Goal: Task Accomplishment & Management: Manage account settings

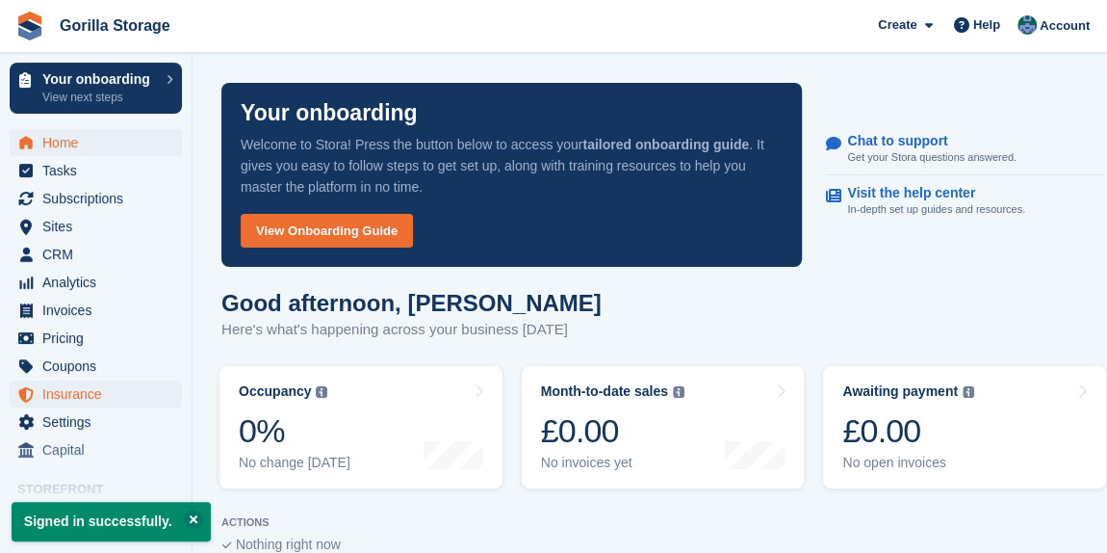
scroll to position [83, 0]
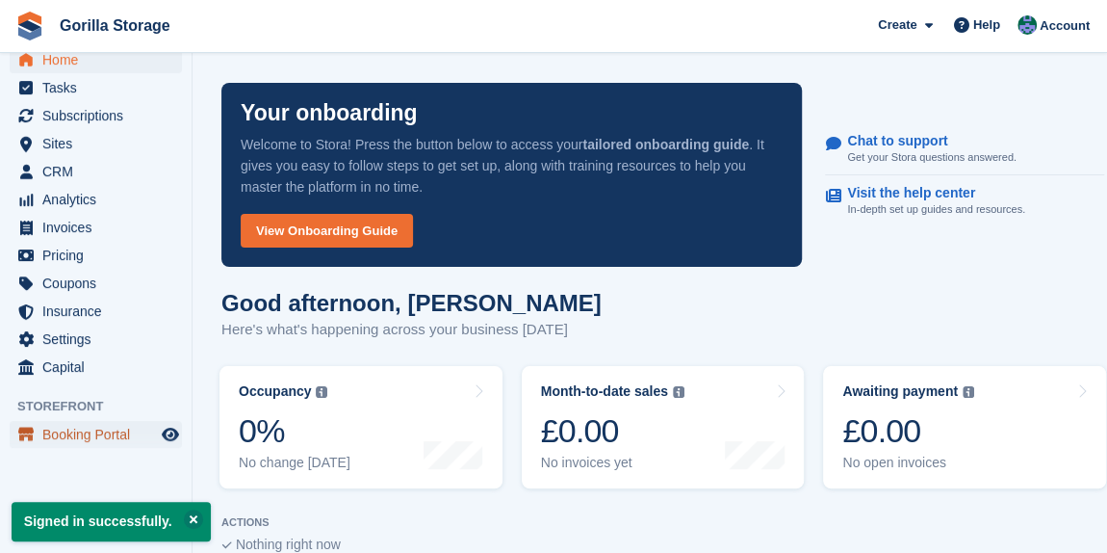
click at [65, 441] on span "Booking Portal" at bounding box center [100, 434] width 116 height 27
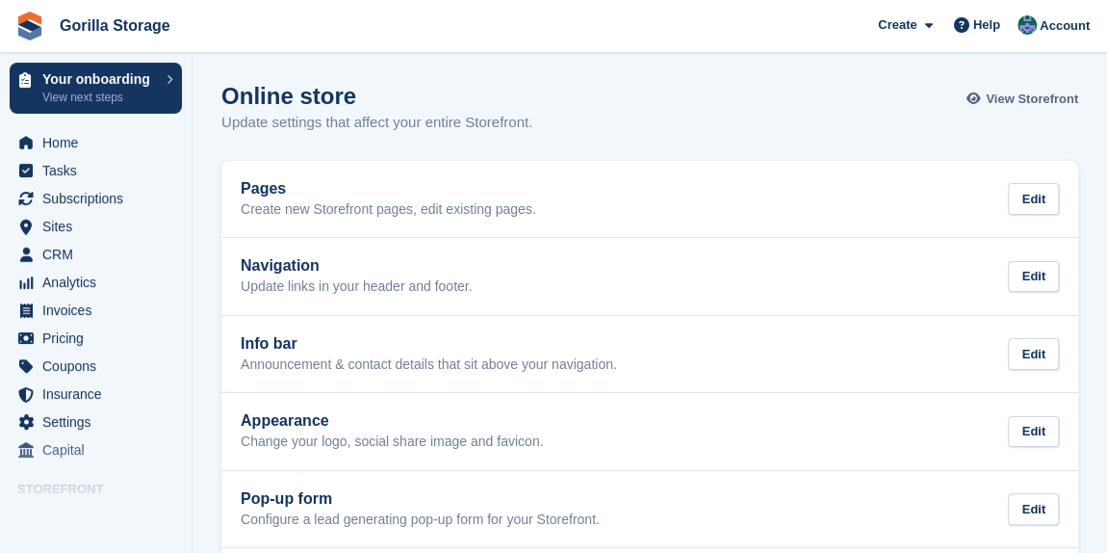
click at [992, 105] on span "View Storefront" at bounding box center [1032, 99] width 92 height 19
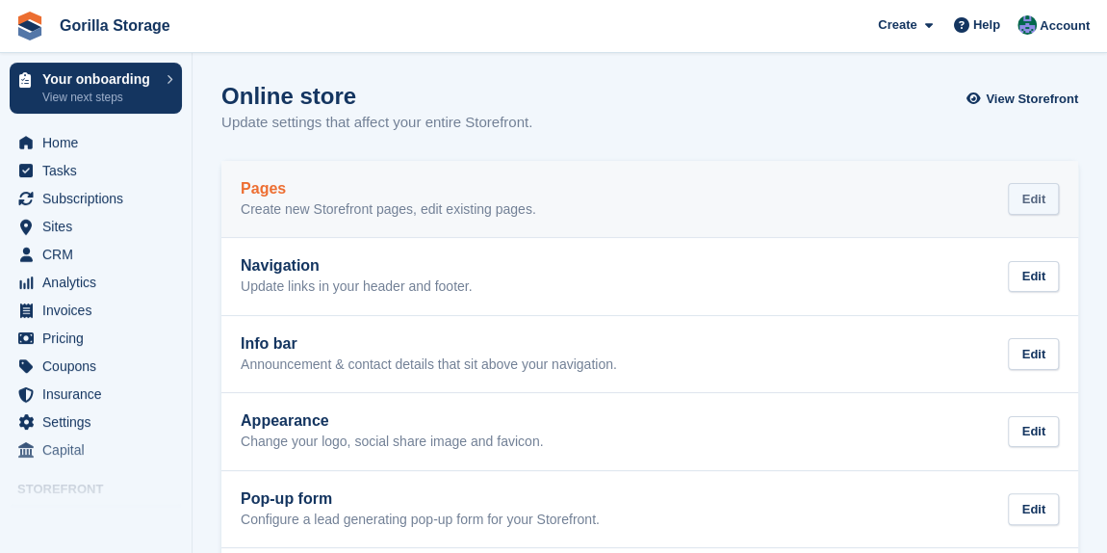
click at [1038, 205] on div "Edit" at bounding box center [1033, 199] width 51 height 32
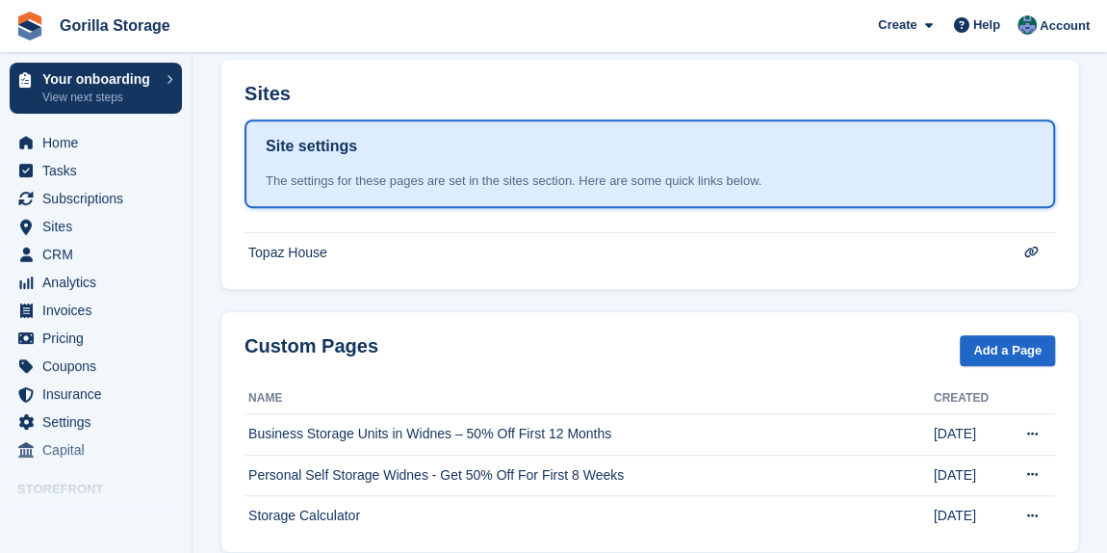
scroll to position [507, 0]
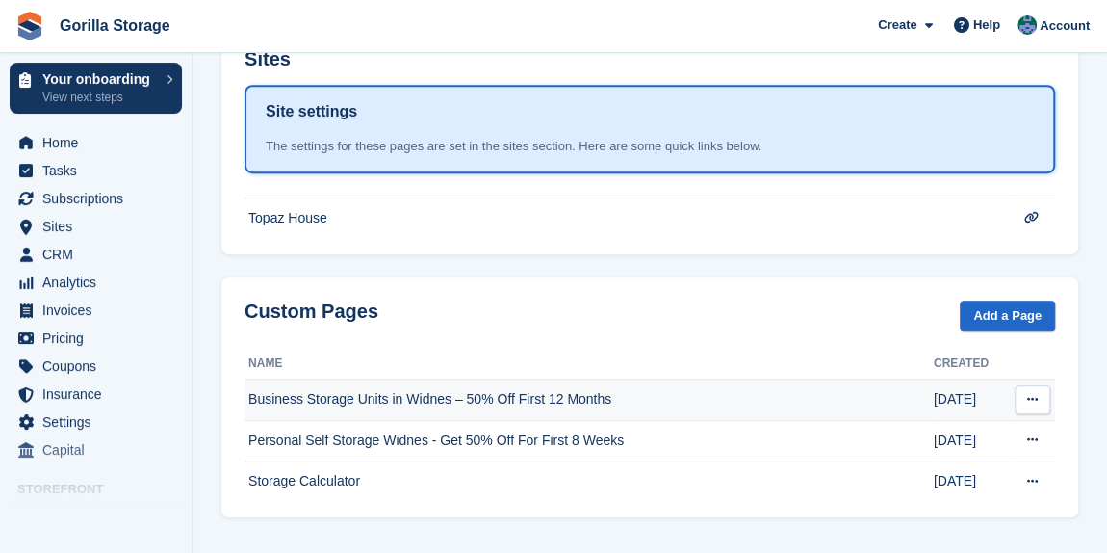
click at [1029, 385] on button at bounding box center [1033, 399] width 36 height 29
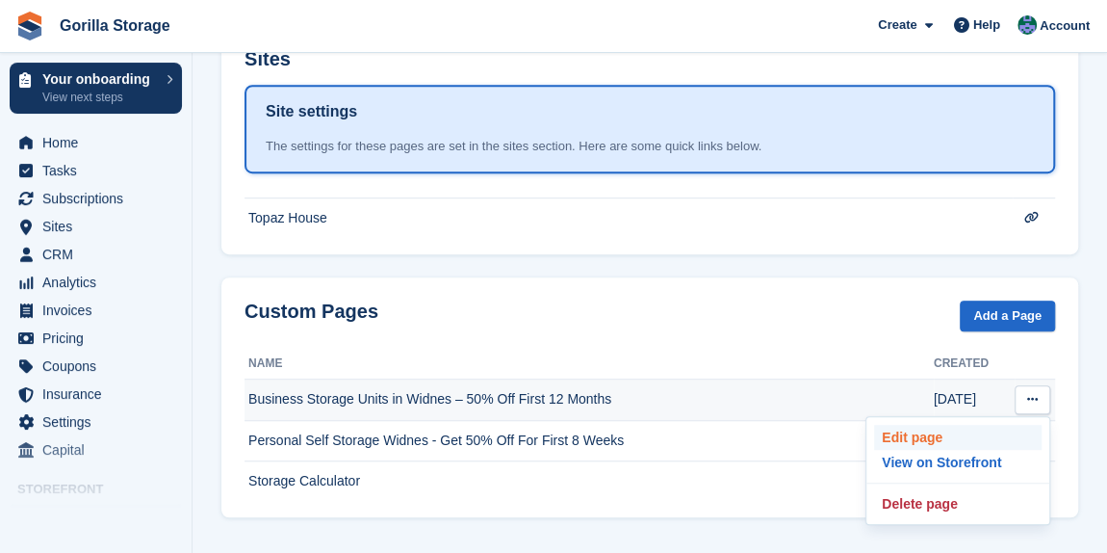
click at [1031, 425] on p "Edit page" at bounding box center [958, 437] width 168 height 25
click at [974, 491] on p "Delete page" at bounding box center [958, 503] width 168 height 25
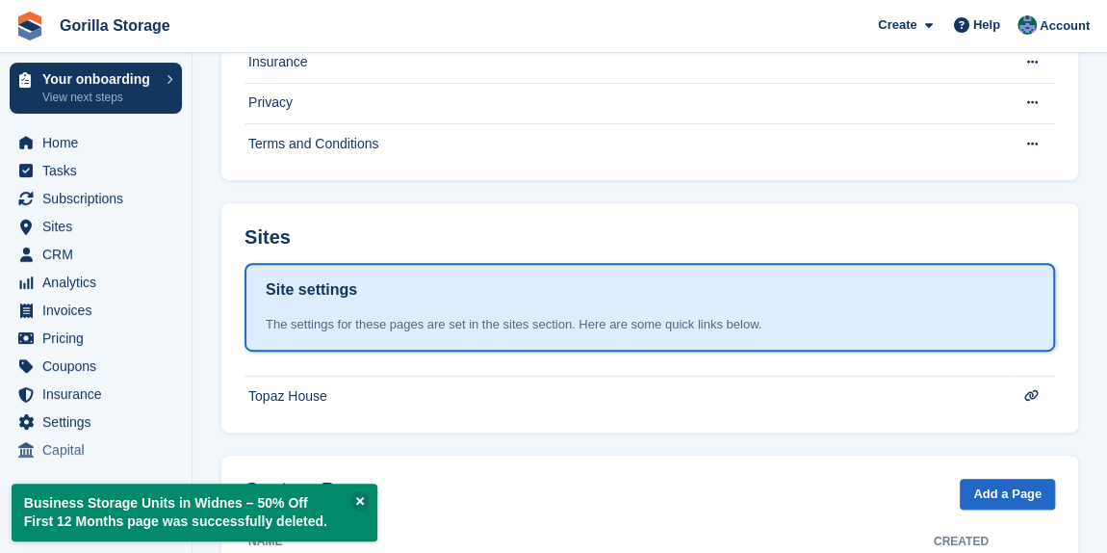
scroll to position [466, 0]
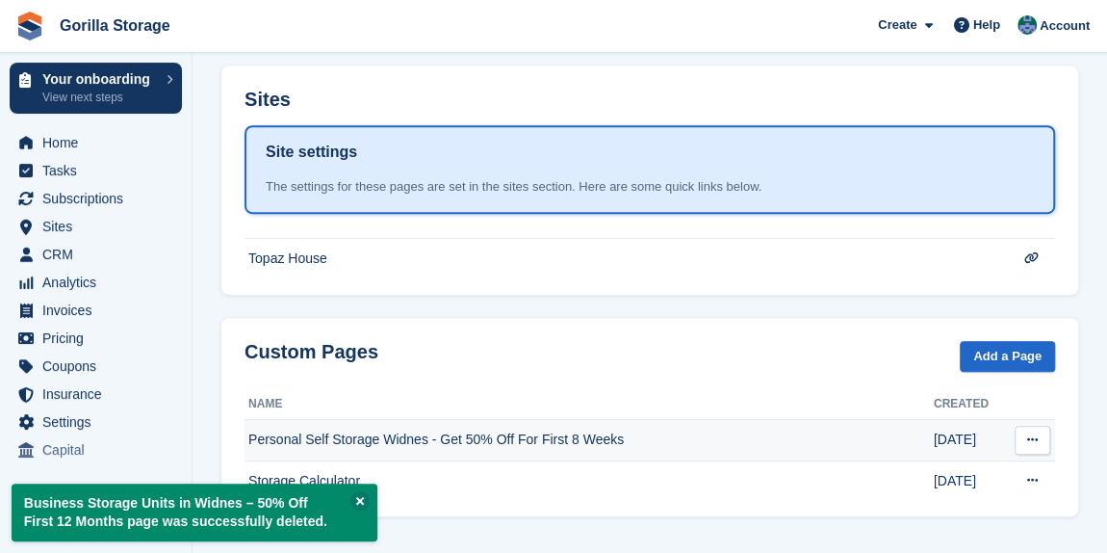
click at [1044, 428] on button at bounding box center [1033, 440] width 36 height 29
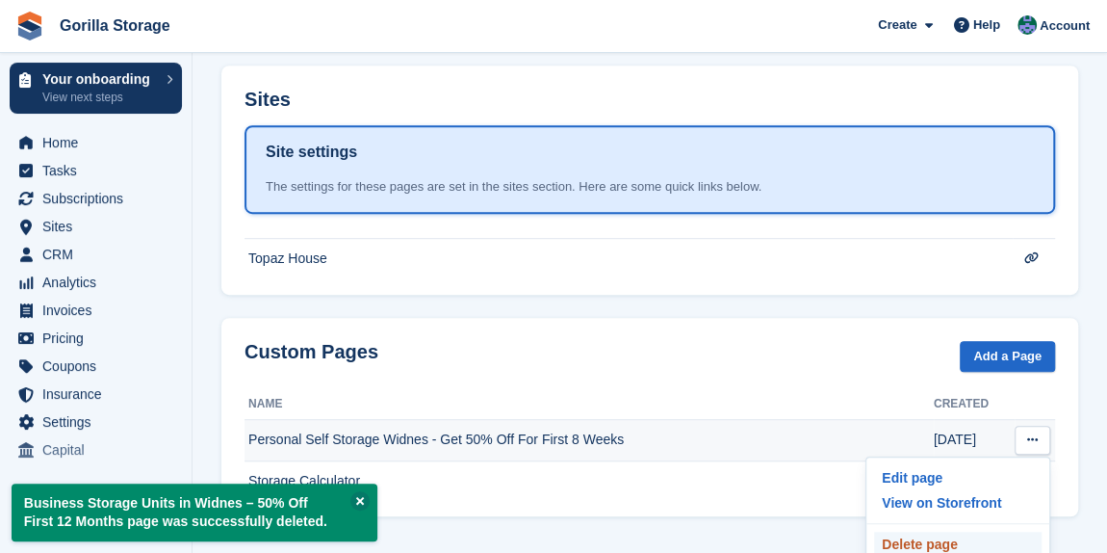
click at [927, 544] on p "Delete page" at bounding box center [958, 544] width 168 height 25
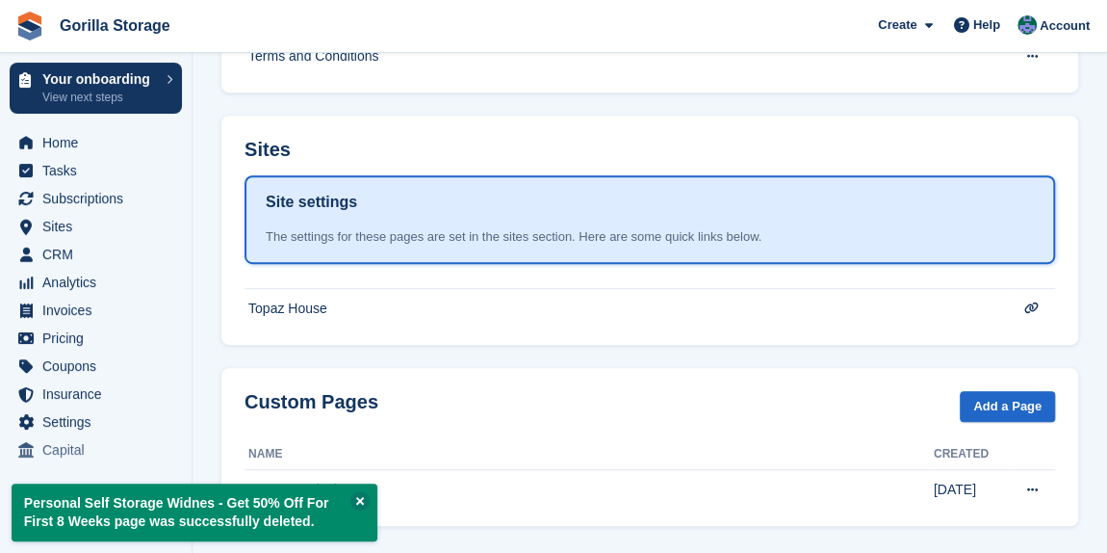
scroll to position [426, 0]
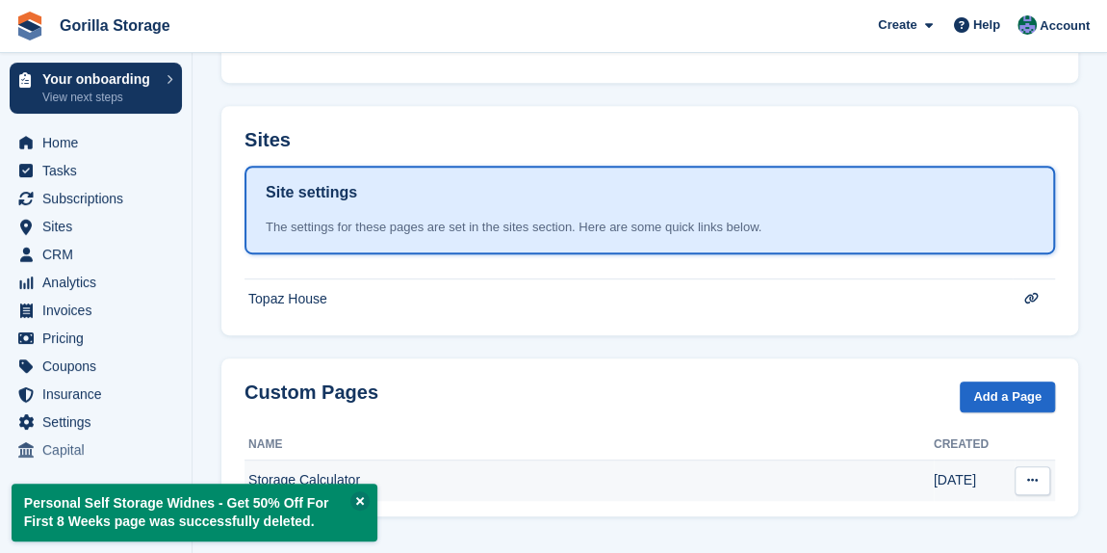
click at [1042, 477] on button at bounding box center [1033, 480] width 36 height 29
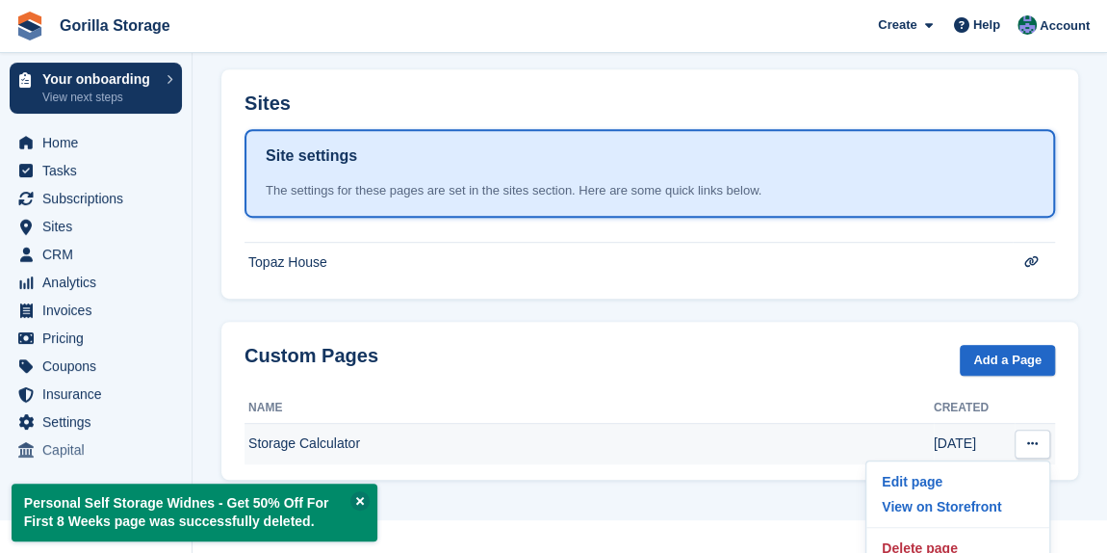
scroll to position [473, 0]
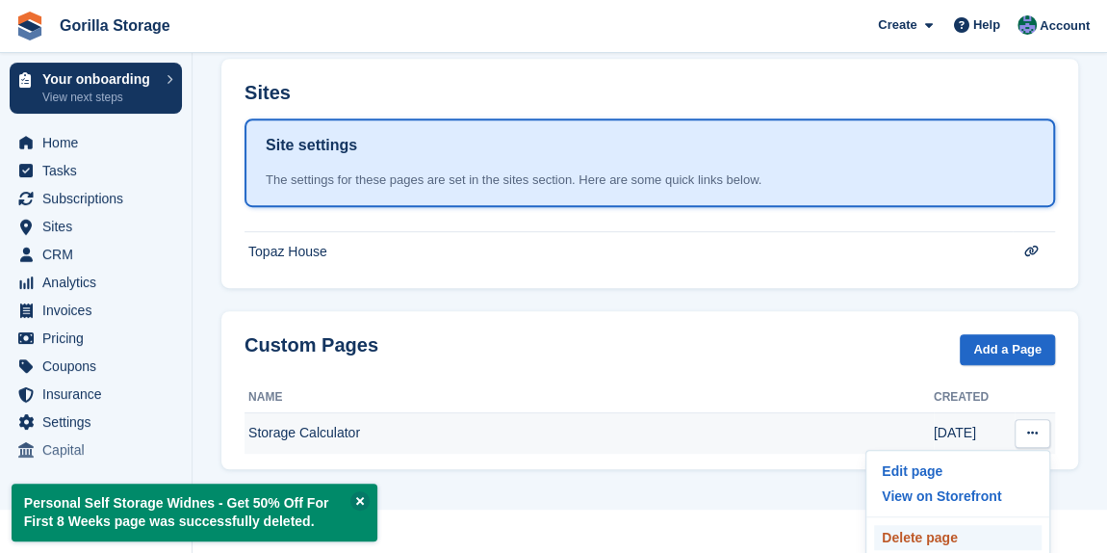
click at [923, 533] on p "Delete page" at bounding box center [958, 537] width 168 height 25
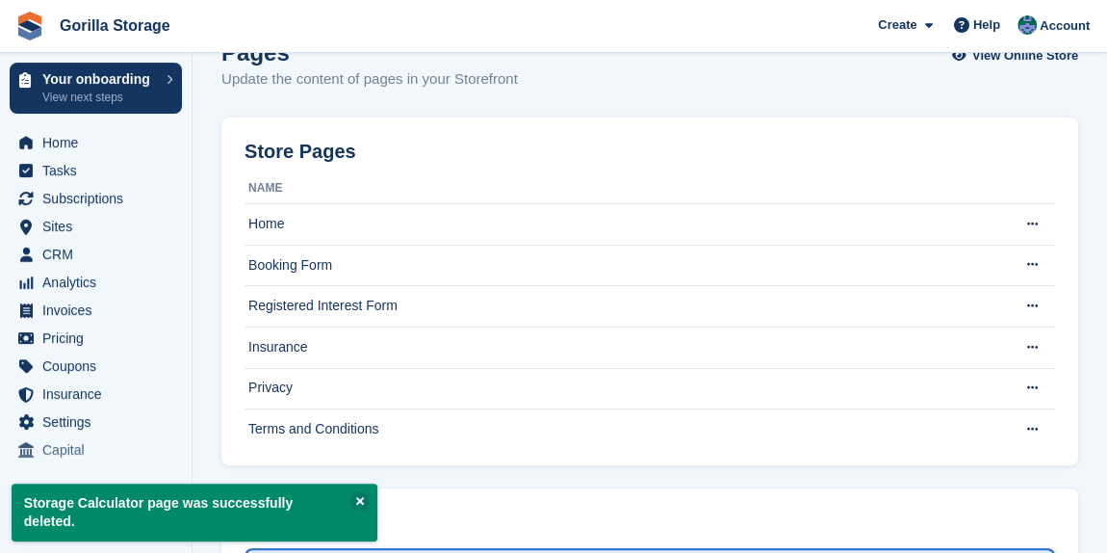
scroll to position [394, 0]
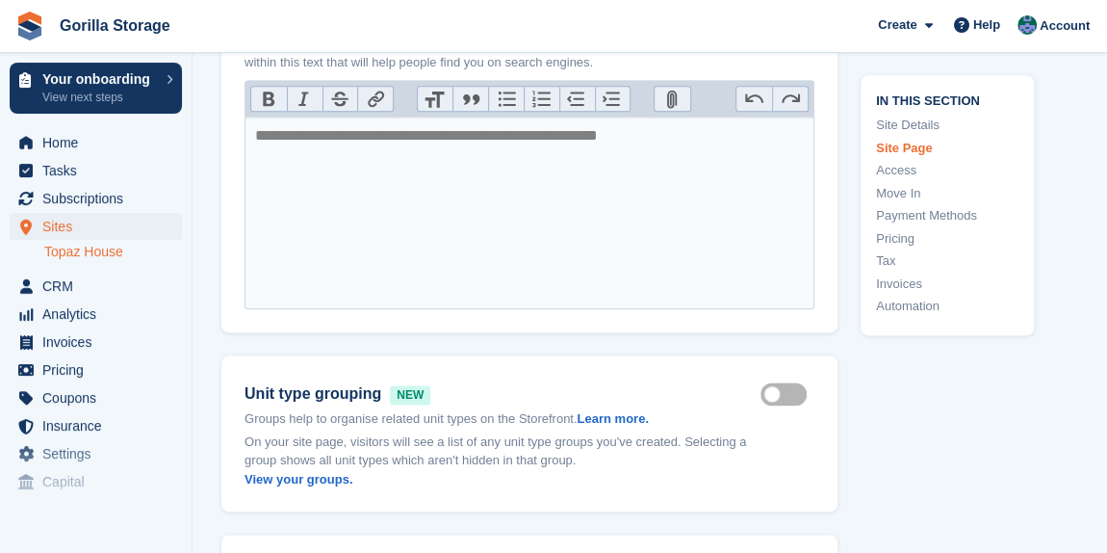
scroll to position [1488, 0]
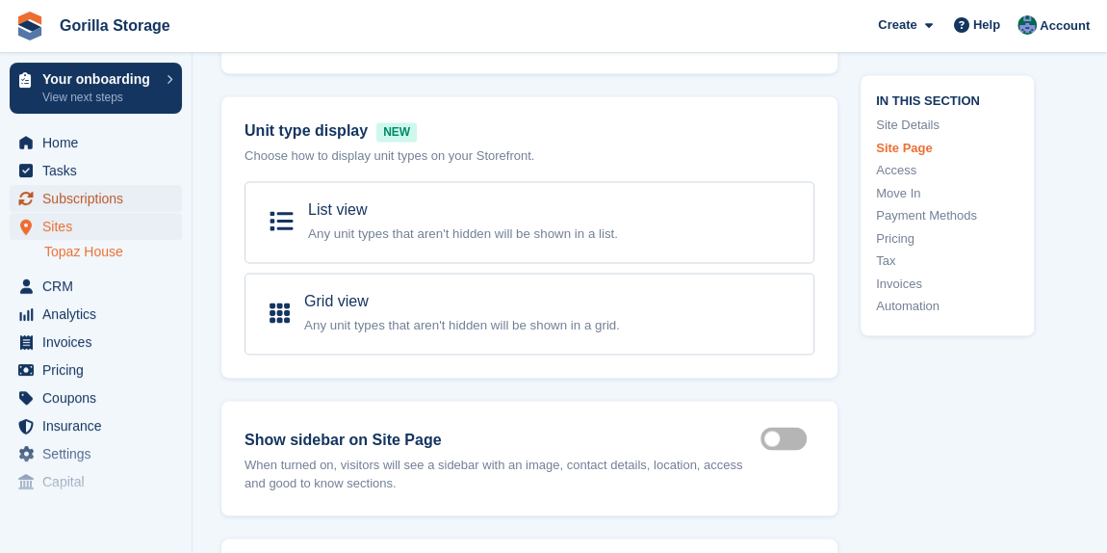
click at [75, 194] on span "Subscriptions" at bounding box center [100, 198] width 116 height 27
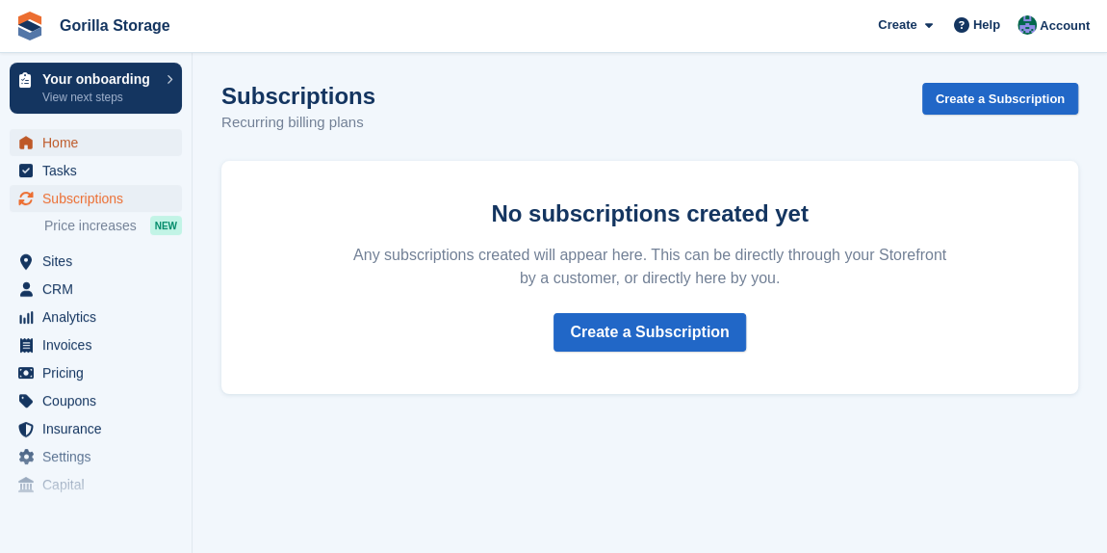
click at [110, 143] on span "Home" at bounding box center [100, 142] width 116 height 27
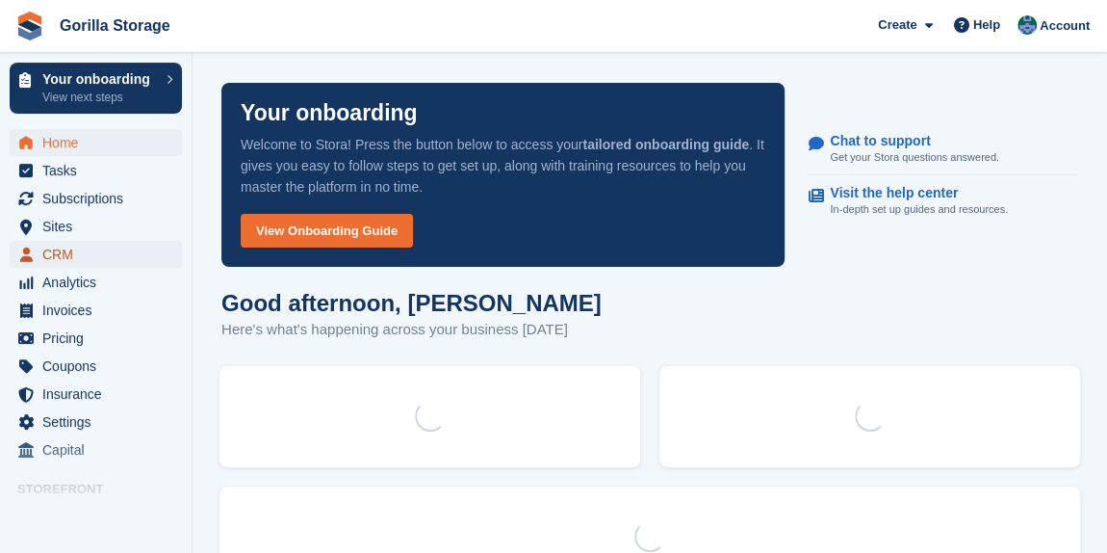
click at [83, 258] on span "CRM" at bounding box center [100, 254] width 116 height 27
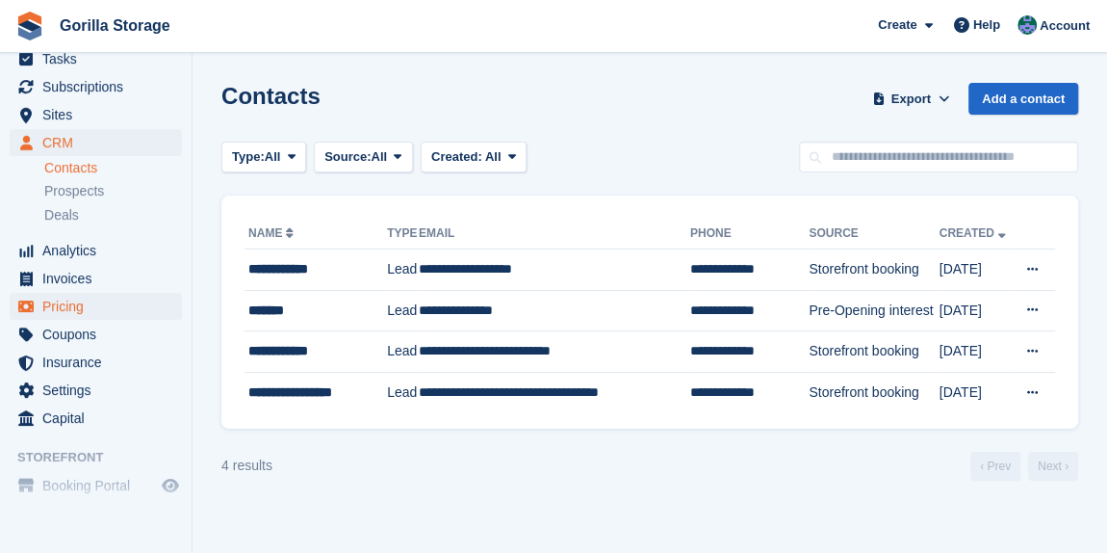
scroll to position [163, 0]
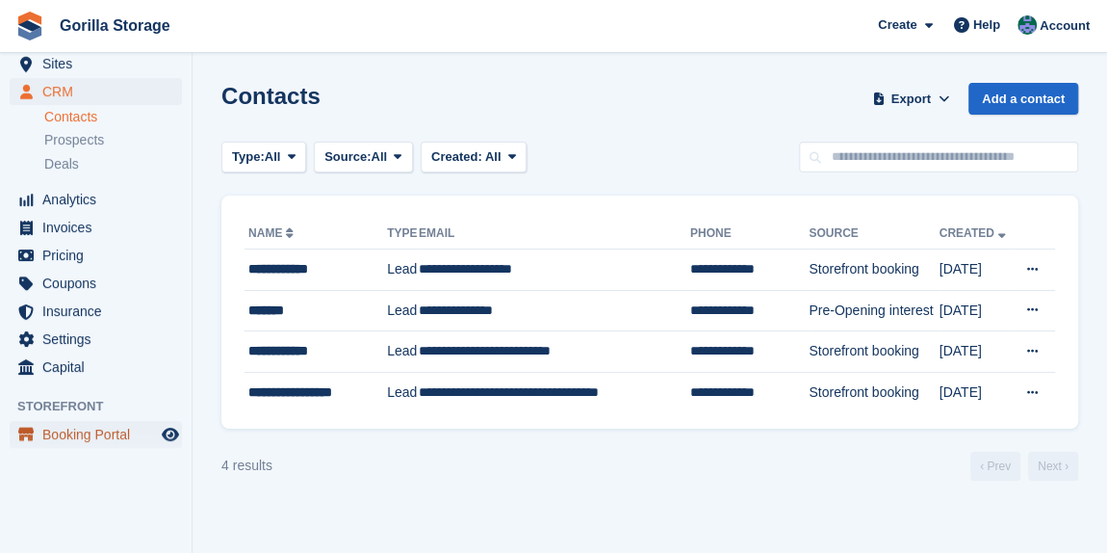
click at [83, 435] on span "Booking Portal" at bounding box center [100, 434] width 116 height 27
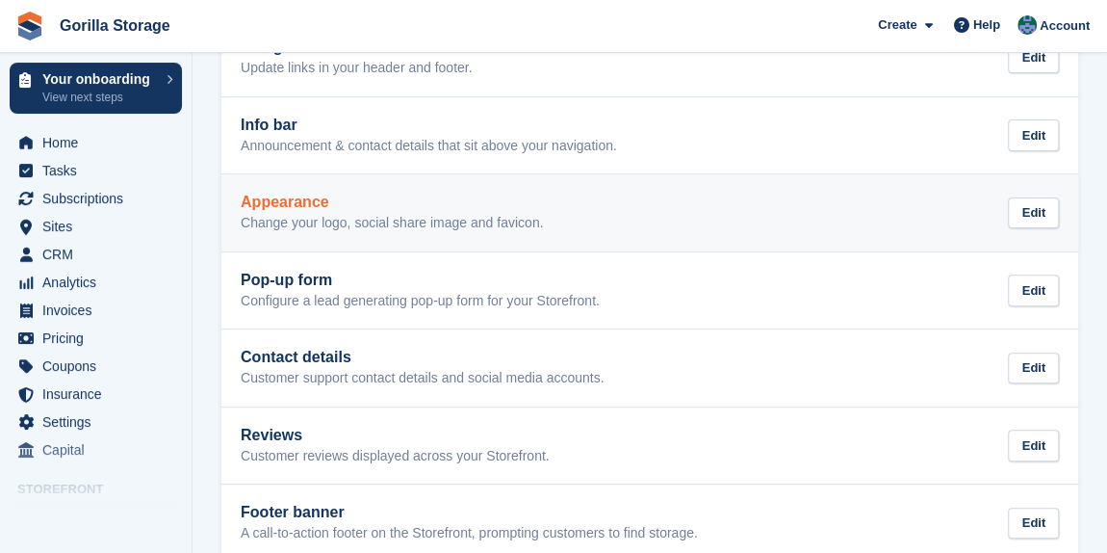
scroll to position [61, 0]
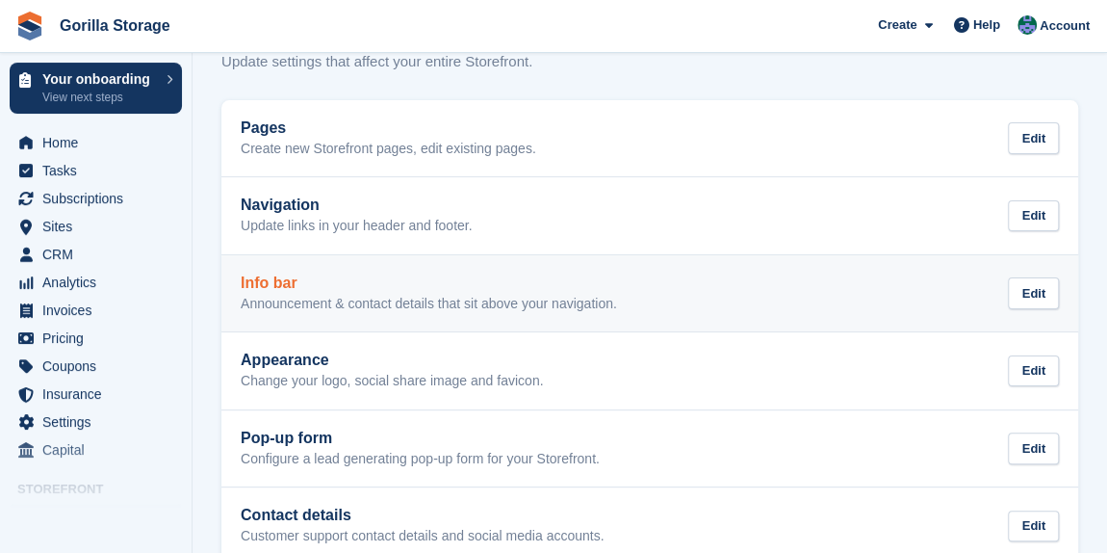
click at [1004, 302] on div "Info bar Announcement & contact details that sit above your navigation. Edit" at bounding box center [650, 293] width 819 height 39
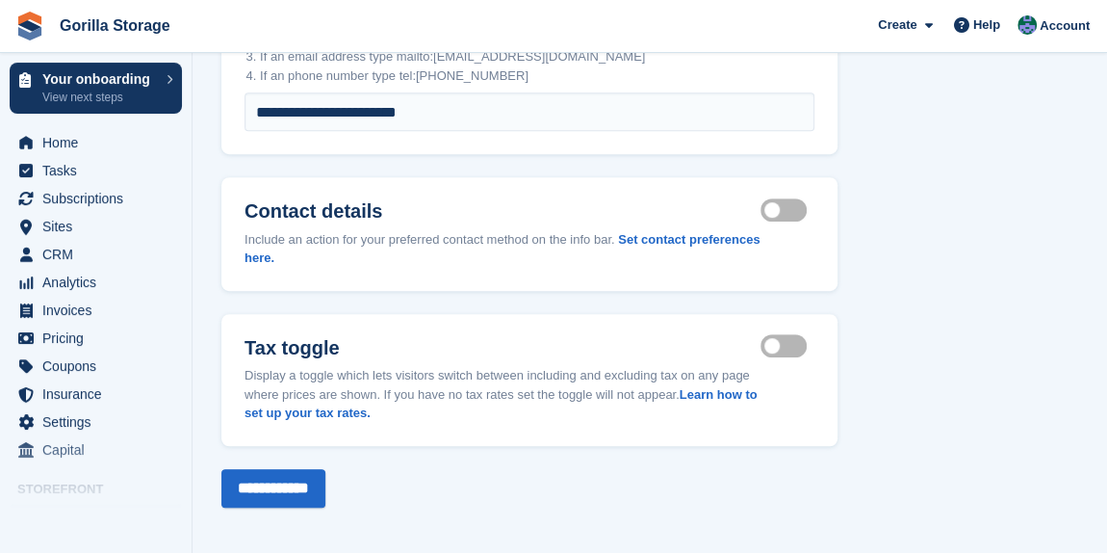
scroll to position [443, 0]
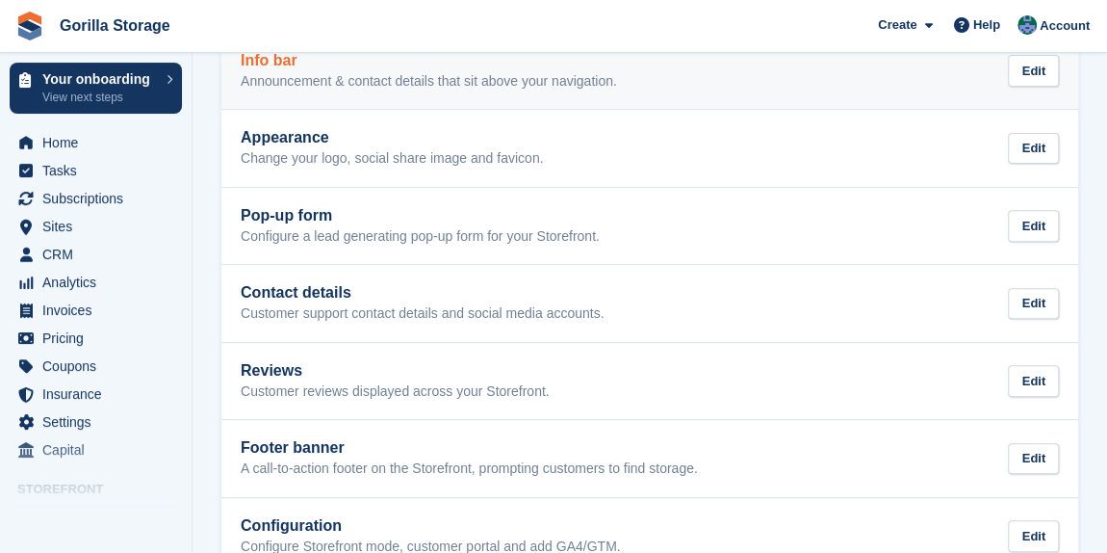
scroll to position [323, 0]
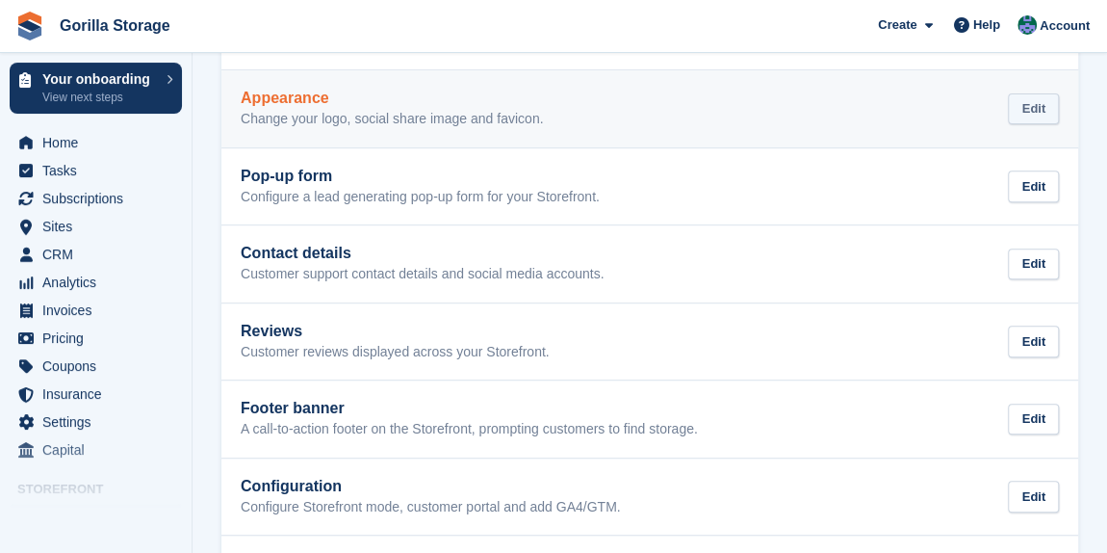
click at [1040, 110] on div "Edit" at bounding box center [1033, 109] width 51 height 32
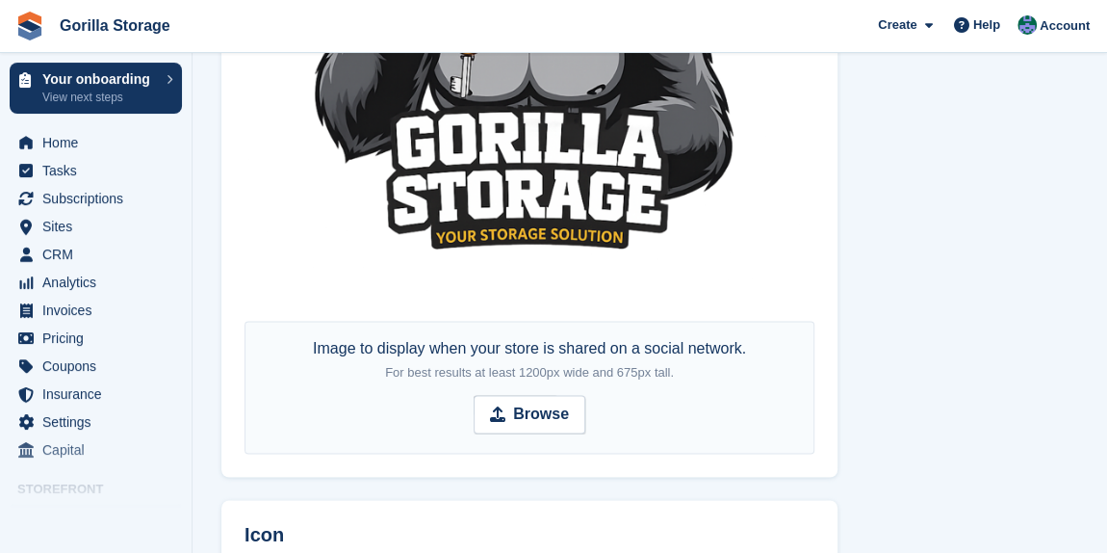
scroll to position [1808, 0]
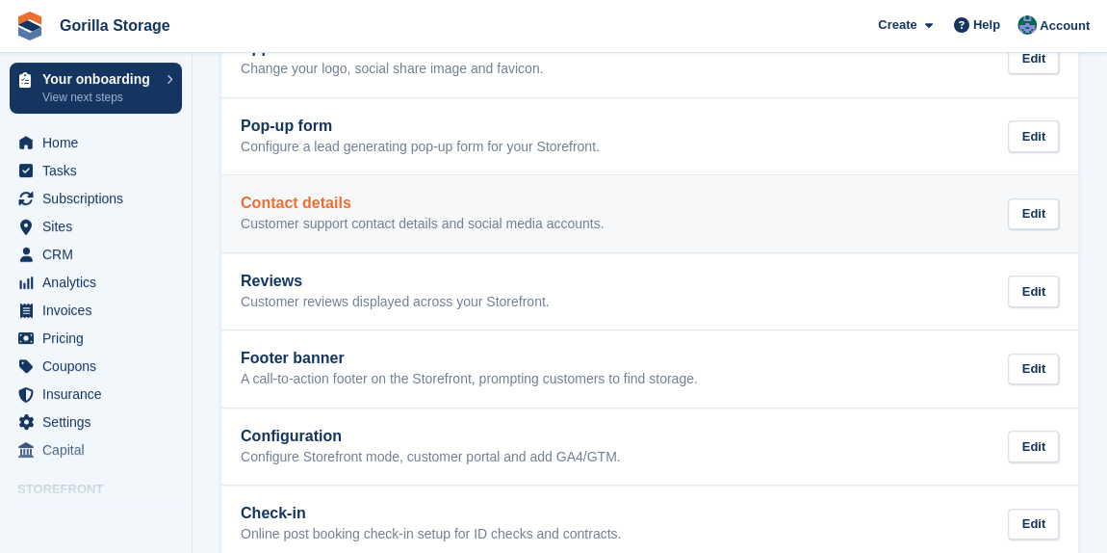
scroll to position [410, 0]
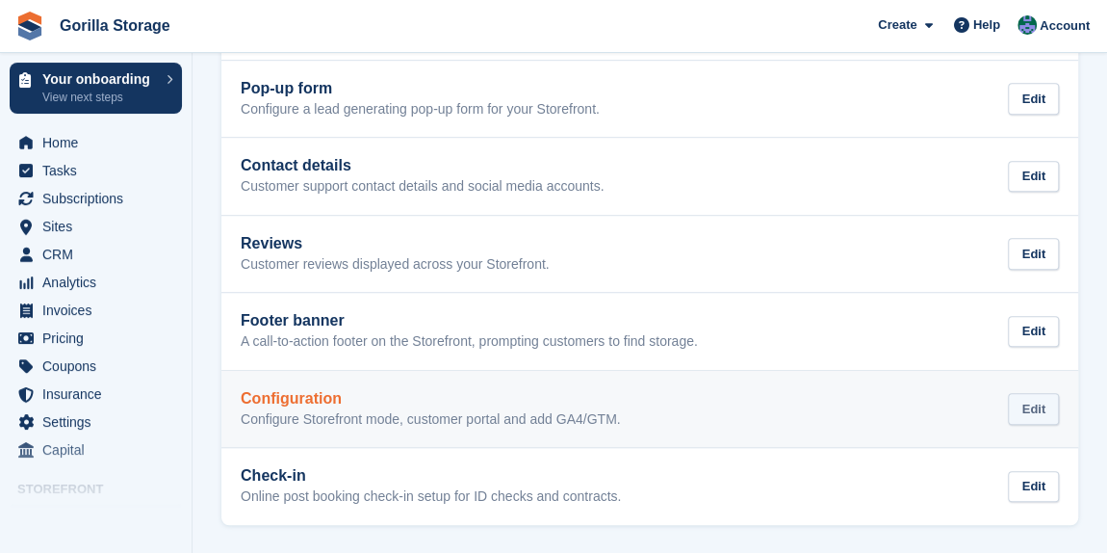
click at [1046, 420] on div "Edit" at bounding box center [1033, 409] width 51 height 32
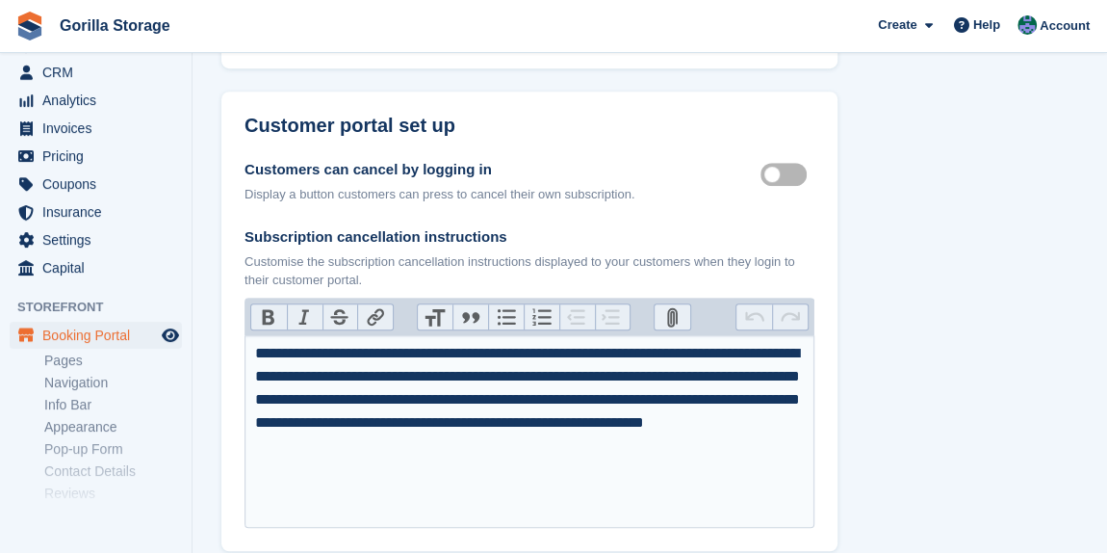
scroll to position [314, 0]
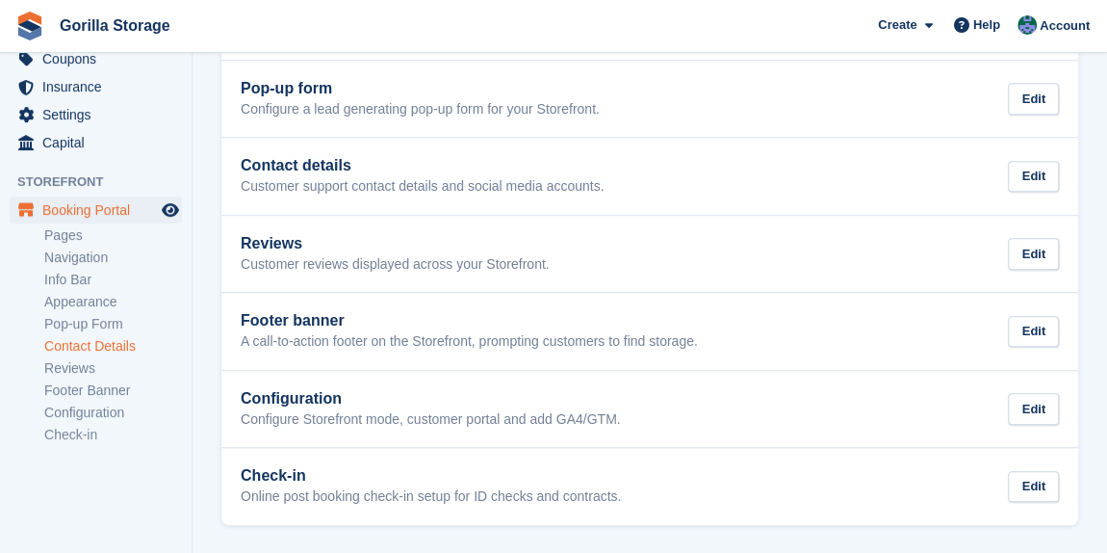
scroll to position [314, 0]
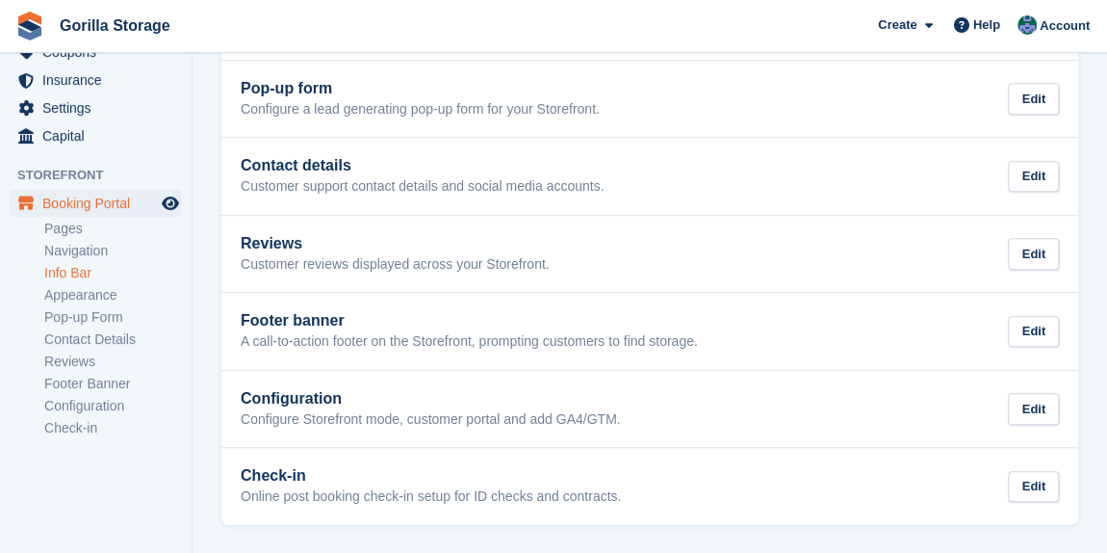
click at [69, 270] on link "Info Bar" at bounding box center [113, 273] width 138 height 18
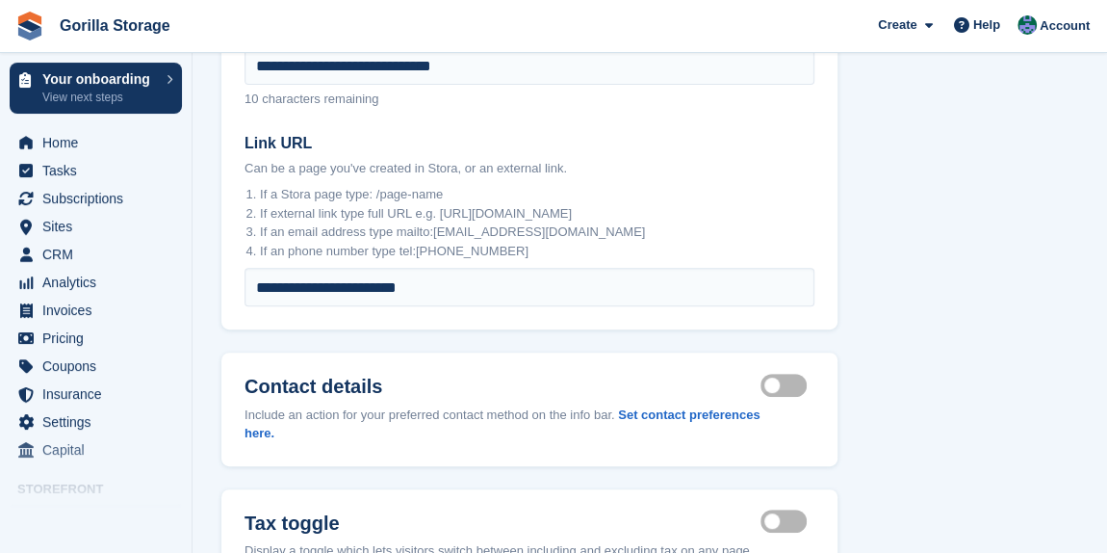
scroll to position [314, 0]
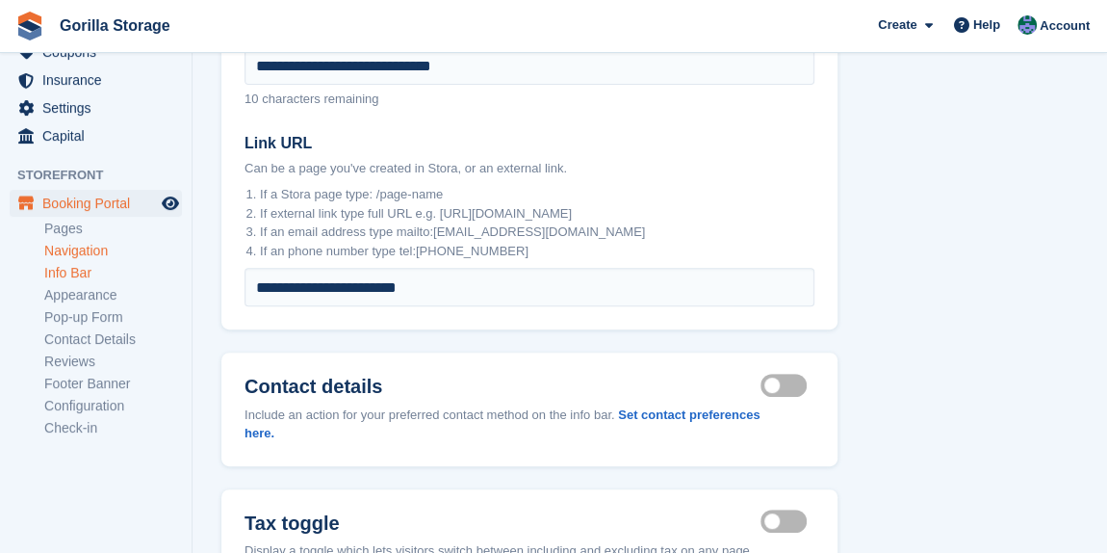
click at [79, 242] on link "Navigation" at bounding box center [113, 251] width 138 height 18
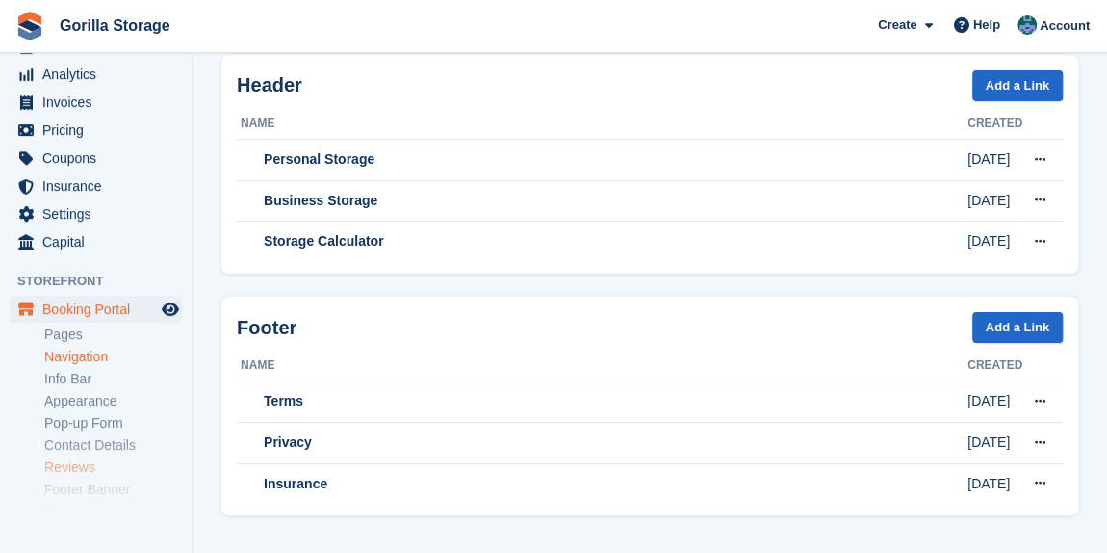
scroll to position [139, 0]
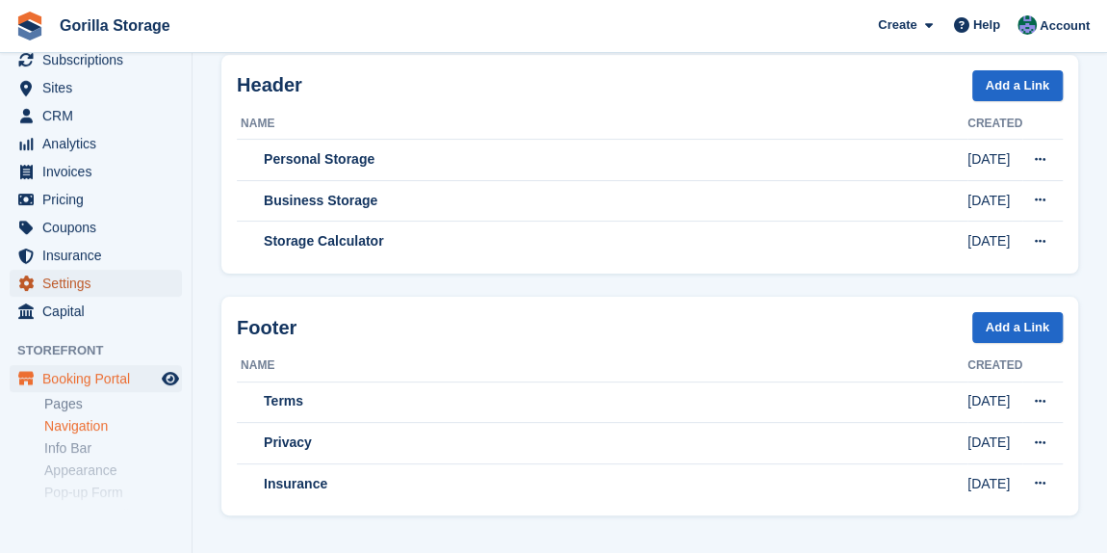
click at [90, 293] on span "Settings" at bounding box center [100, 283] width 116 height 27
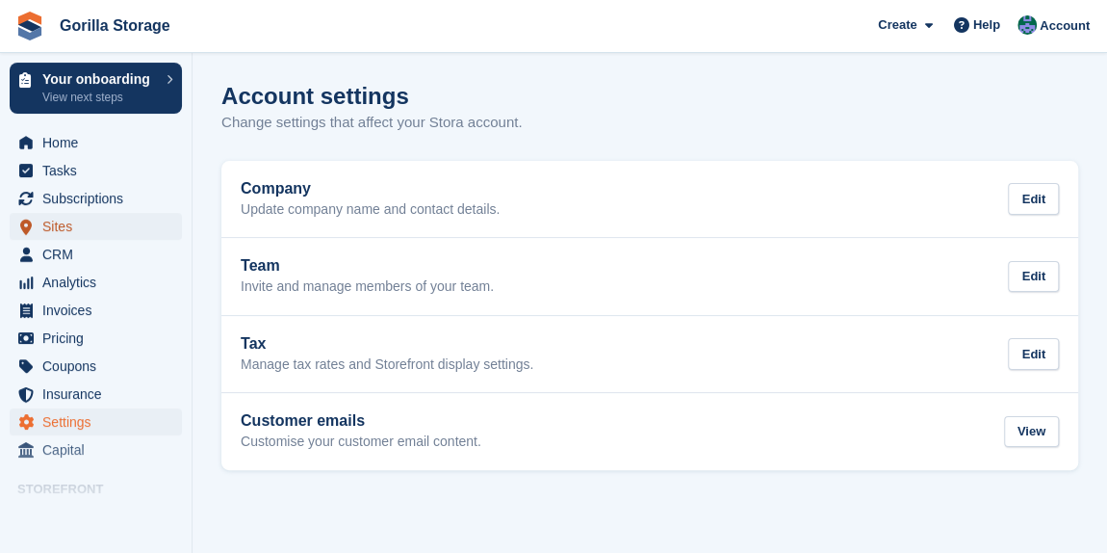
click at [73, 228] on span "Sites" at bounding box center [100, 226] width 116 height 27
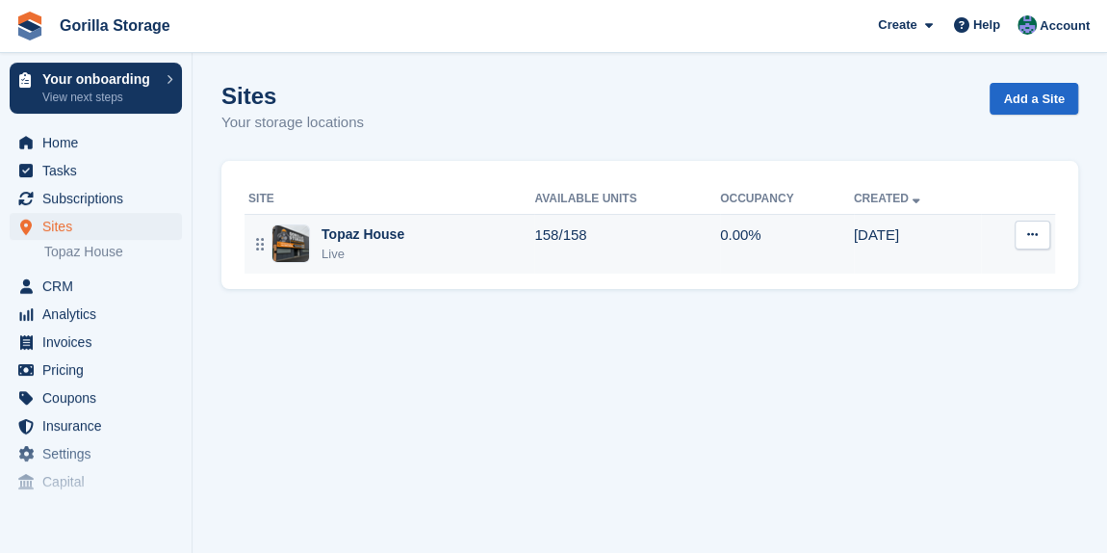
click at [414, 259] on div "Topaz House Live" at bounding box center [391, 243] width 286 height 39
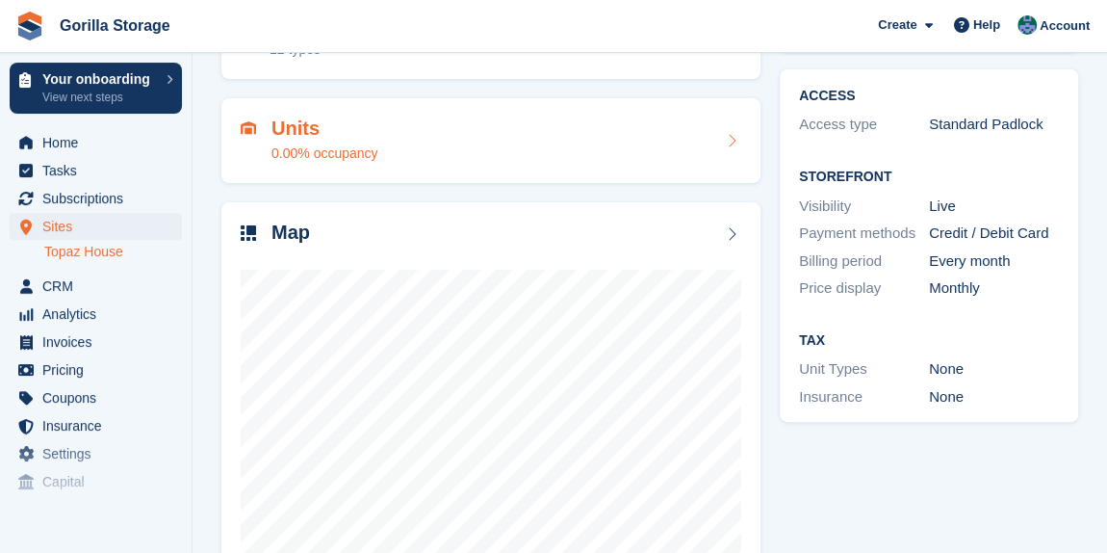
scroll to position [268, 0]
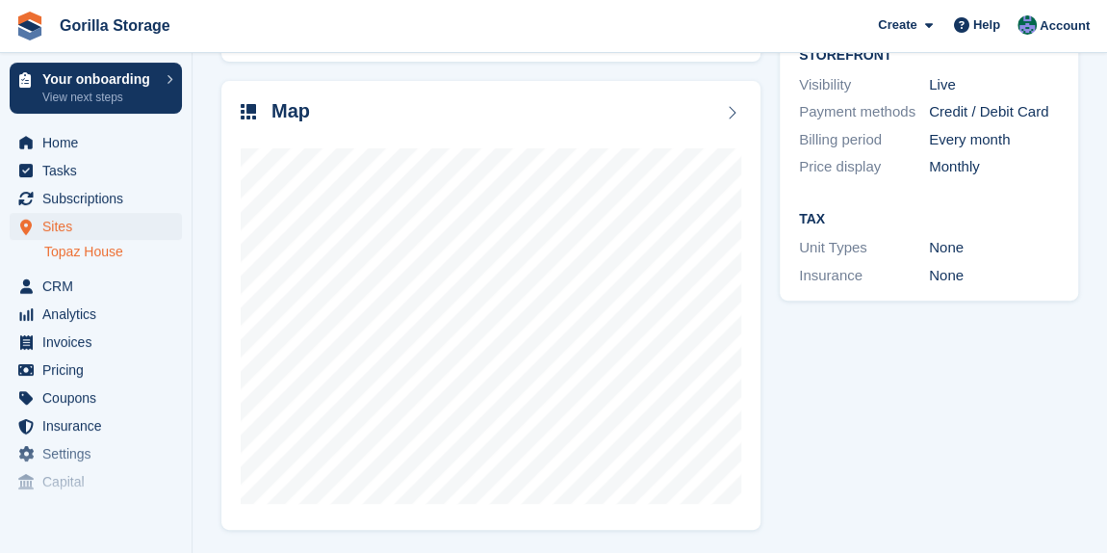
drag, startPoint x: 540, startPoint y: 277, endPoint x: 884, endPoint y: 378, distance: 358.3
click at [884, 378] on div "Tasks 0 Add No tasks related to [GEOGRAPHIC_DATA] ACCESS Access type Standard P…" at bounding box center [929, 200] width 318 height 673
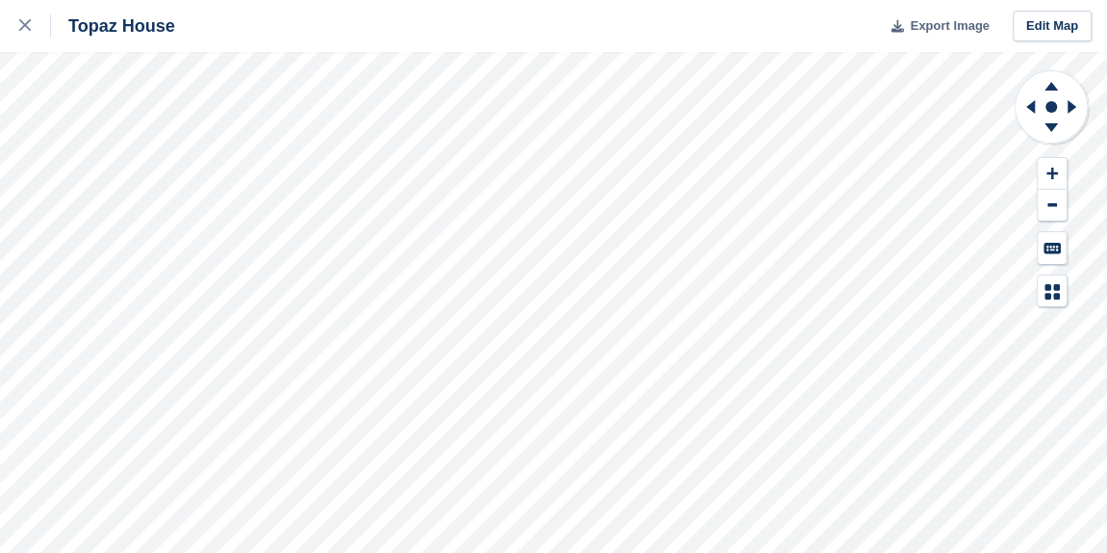
click at [945, 22] on span "Export Image" at bounding box center [949, 25] width 79 height 19
click at [26, 25] on icon at bounding box center [25, 25] width 12 height 12
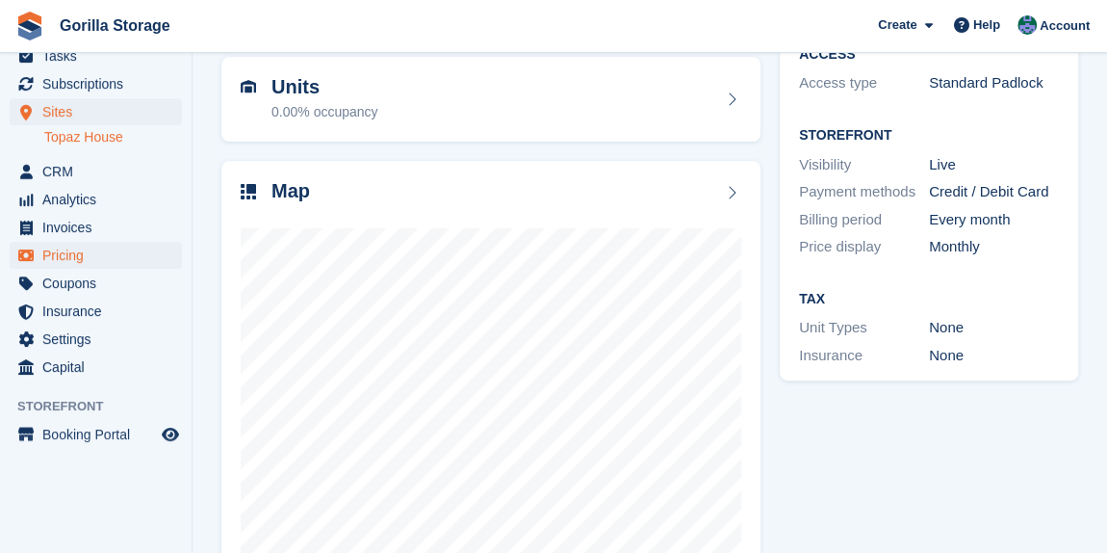
scroll to position [268, 0]
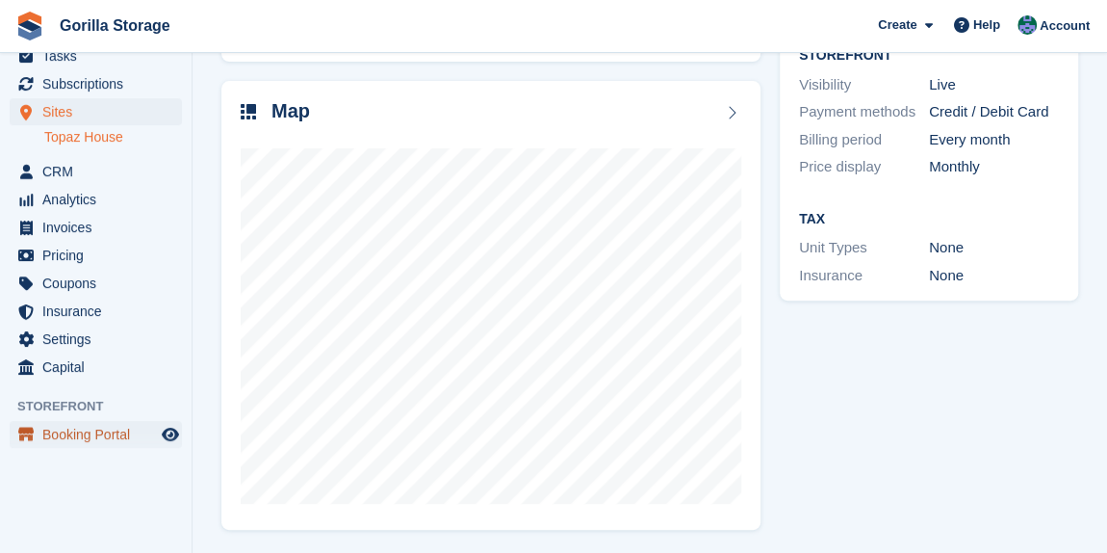
click at [76, 429] on span "Booking Portal" at bounding box center [100, 434] width 116 height 27
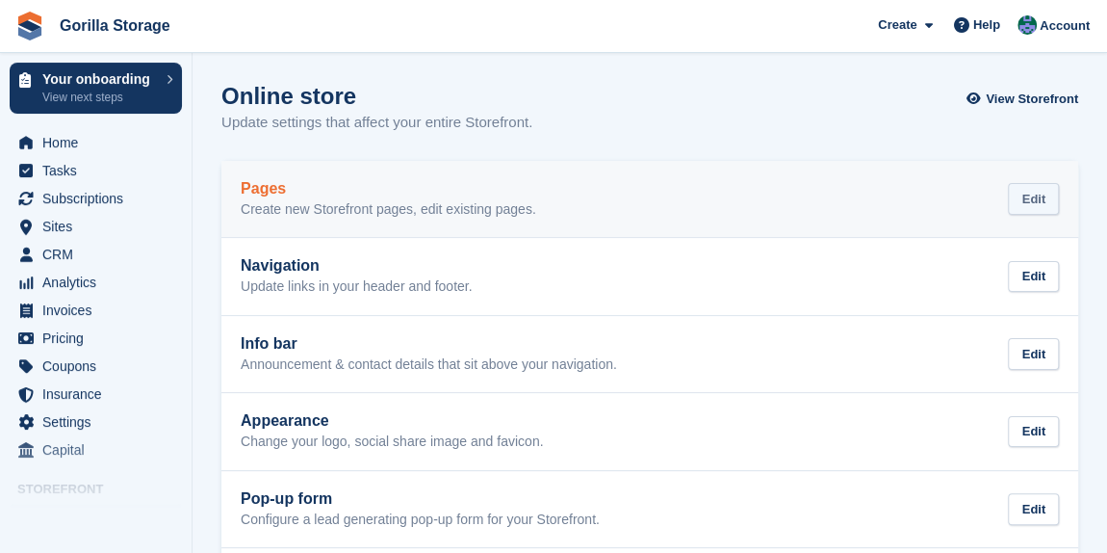
click at [1028, 203] on div "Edit" at bounding box center [1033, 199] width 51 height 32
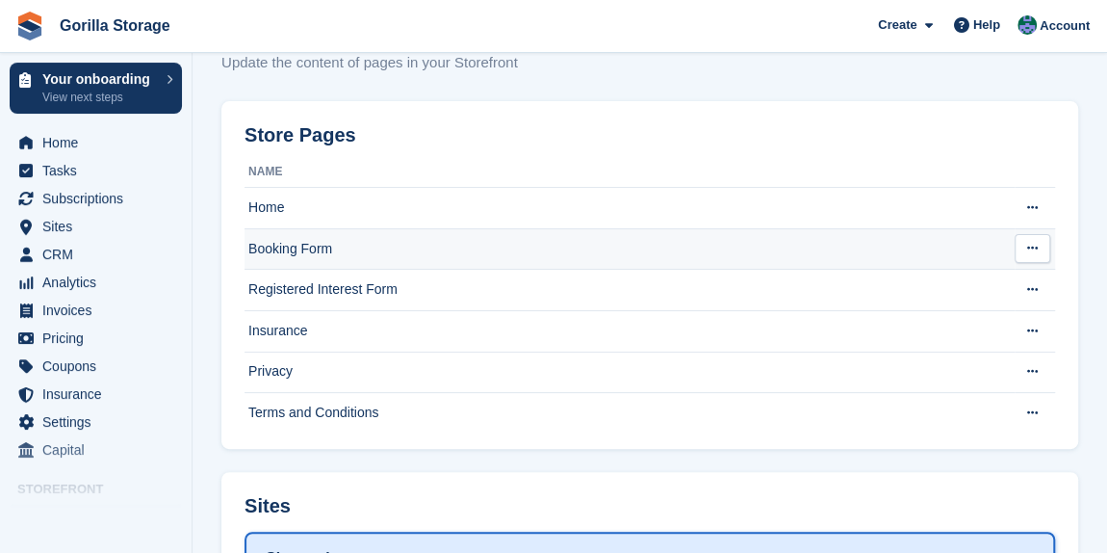
scroll to position [87, 0]
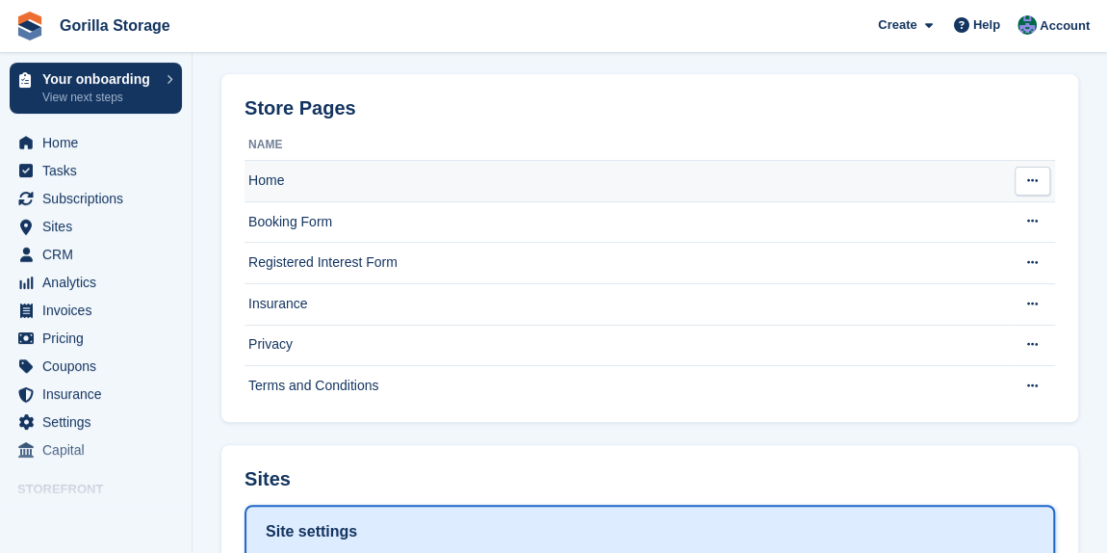
click at [1046, 179] on button at bounding box center [1033, 181] width 36 height 29
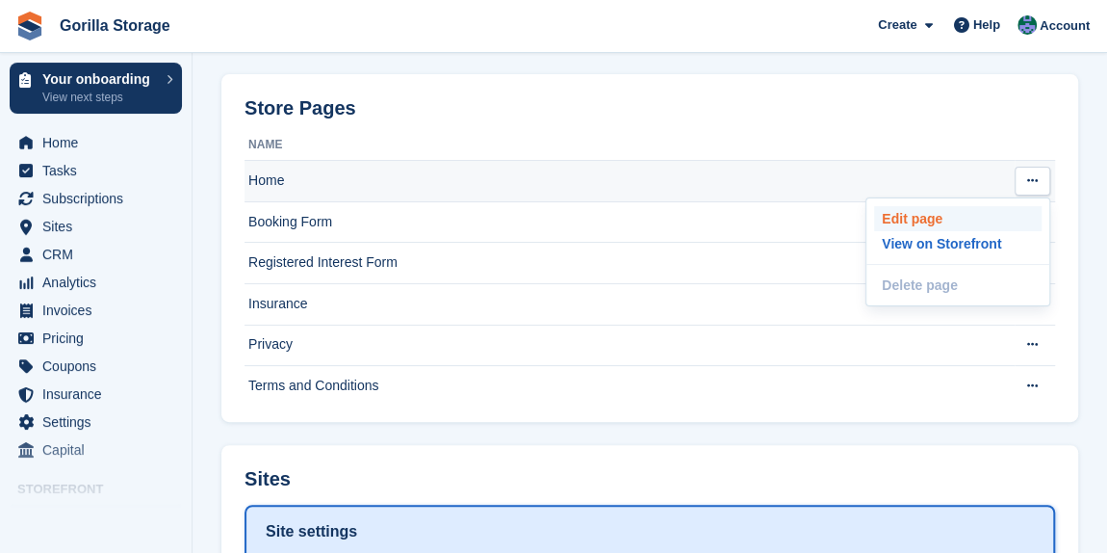
click at [962, 215] on p "Edit page" at bounding box center [958, 218] width 168 height 25
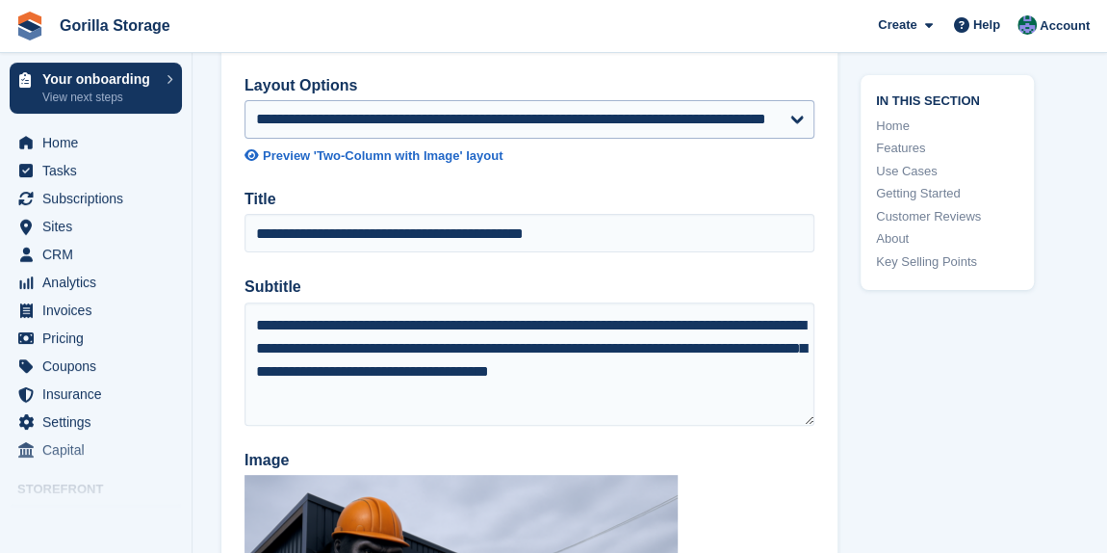
scroll to position [174, 0]
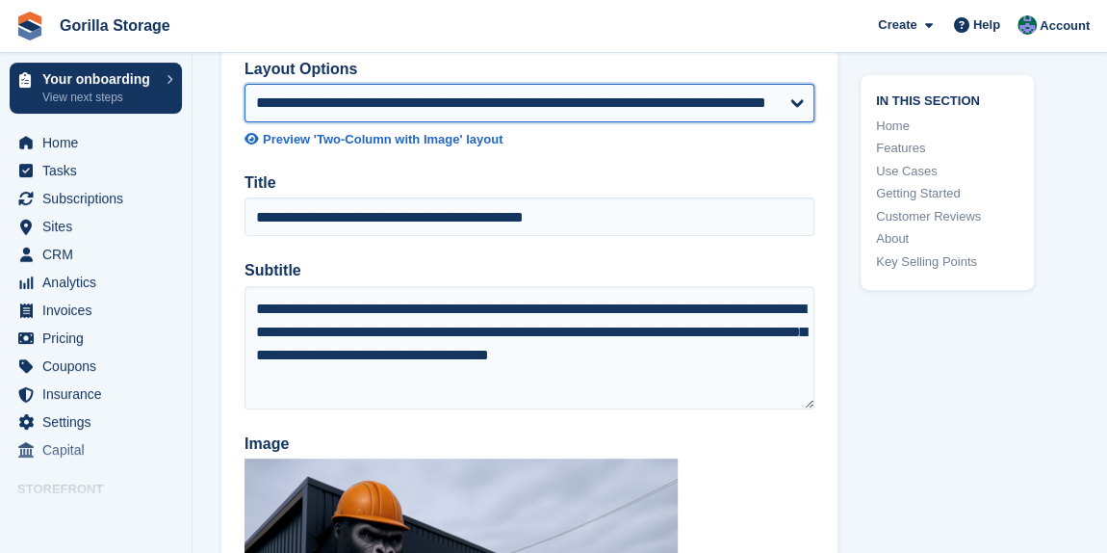
click at [626, 112] on select "**********" at bounding box center [530, 103] width 570 height 39
click at [245, 84] on select "**********" at bounding box center [530, 103] width 570 height 39
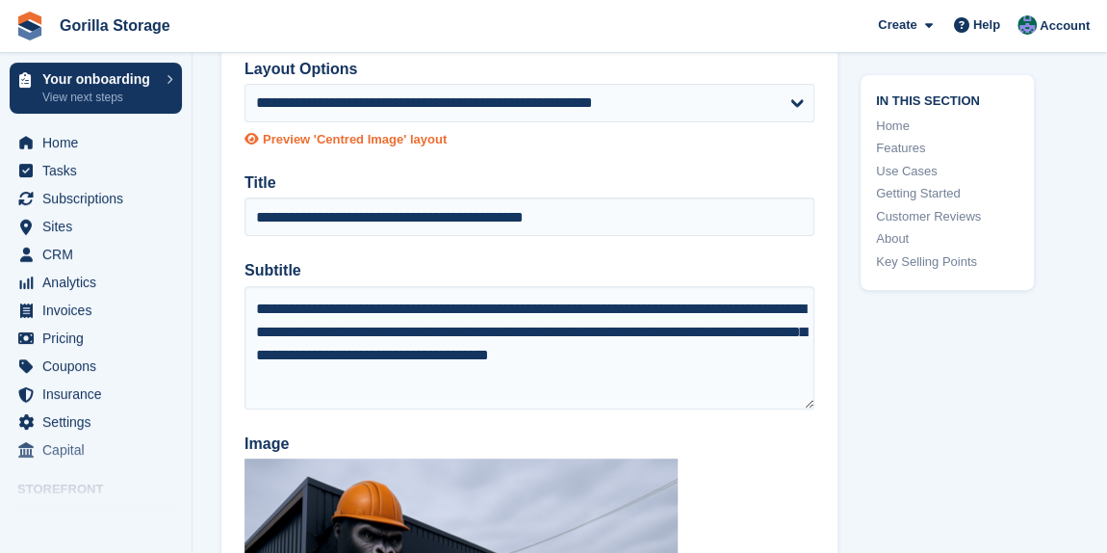
click at [376, 138] on div "Preview 'Centred Image' layout" at bounding box center [355, 139] width 184 height 19
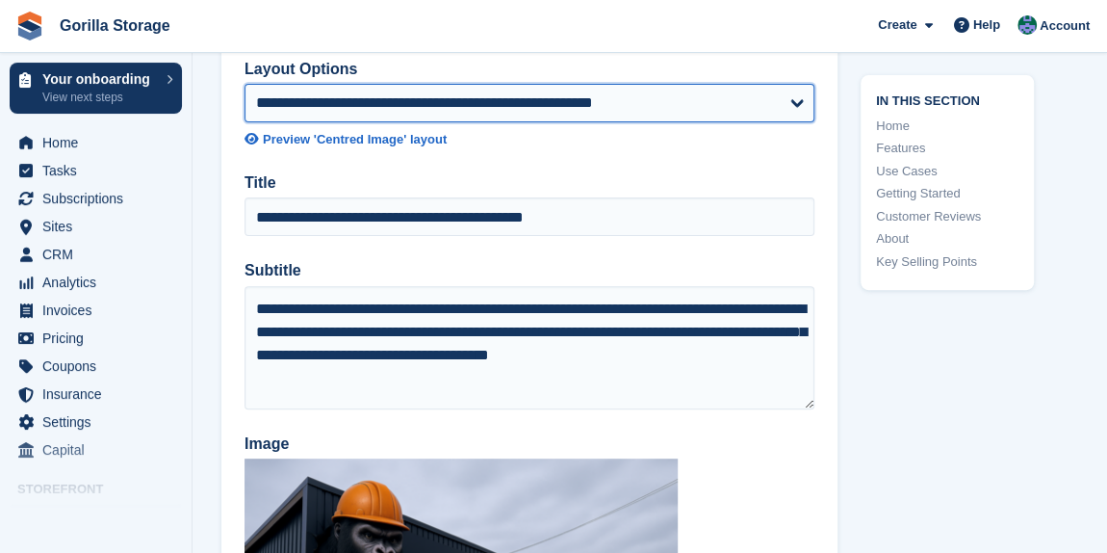
click at [654, 115] on select "**********" at bounding box center [530, 103] width 570 height 39
click at [245, 84] on select "**********" at bounding box center [530, 103] width 570 height 39
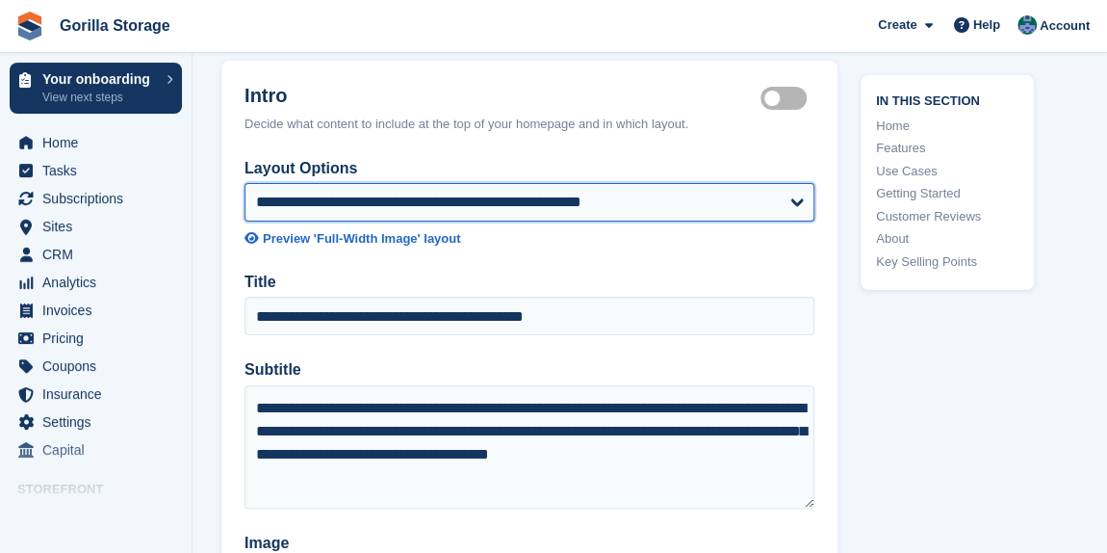
scroll to position [0, 0]
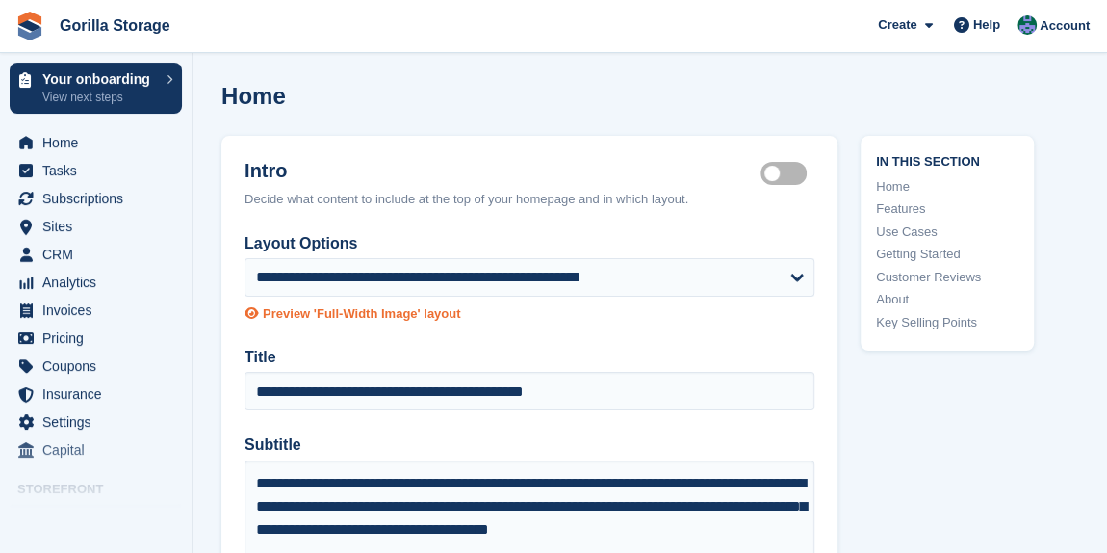
click at [408, 313] on div "Preview 'Full-Width Image' layout" at bounding box center [361, 313] width 197 height 19
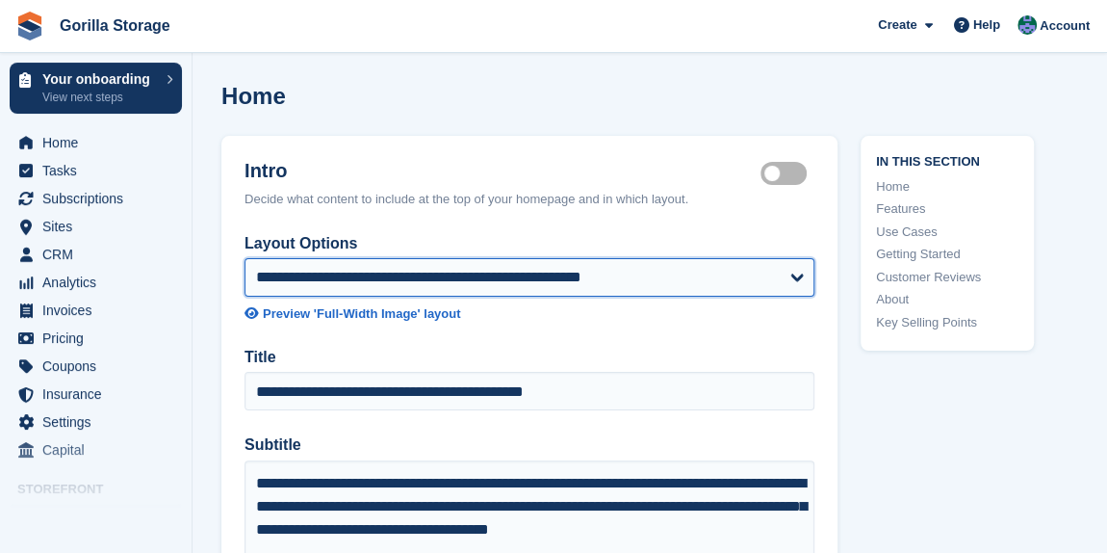
click at [389, 275] on select "**********" at bounding box center [530, 277] width 570 height 39
select select "**********"
click at [245, 258] on select "**********" at bounding box center [530, 277] width 570 height 39
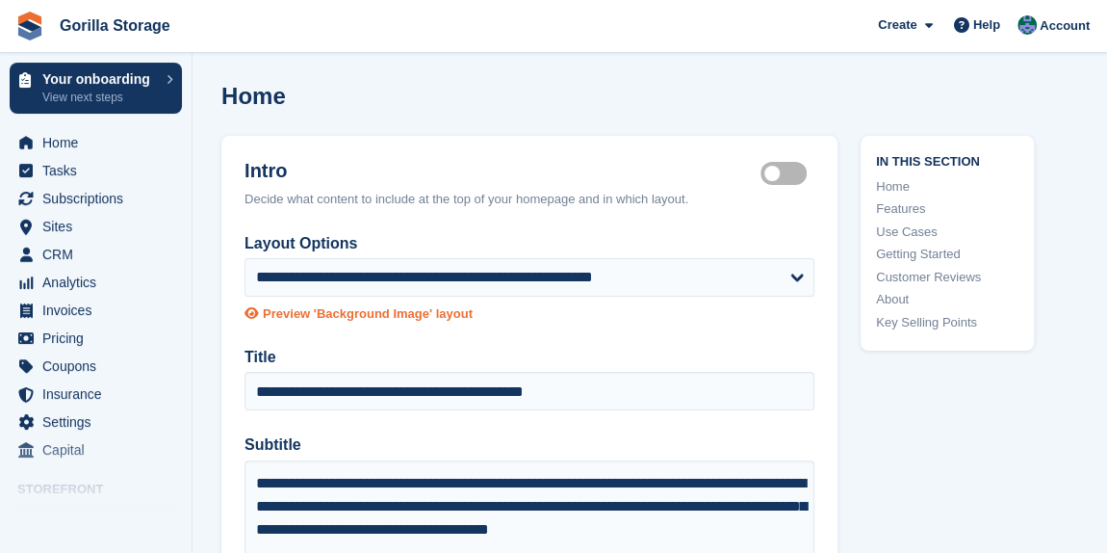
click at [427, 307] on div "Preview 'Background Image' layout" at bounding box center [368, 313] width 210 height 19
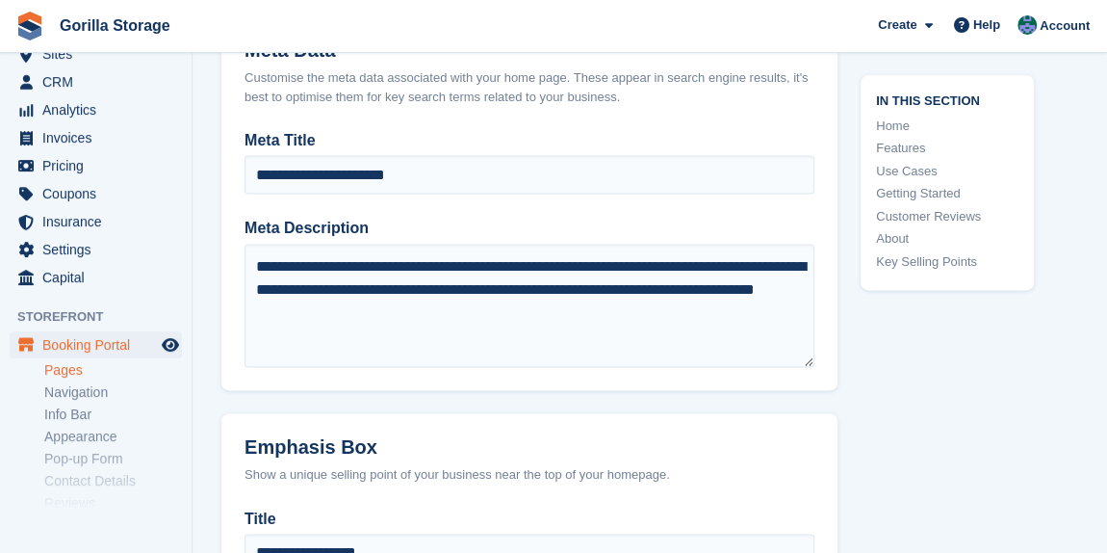
scroll to position [314, 0]
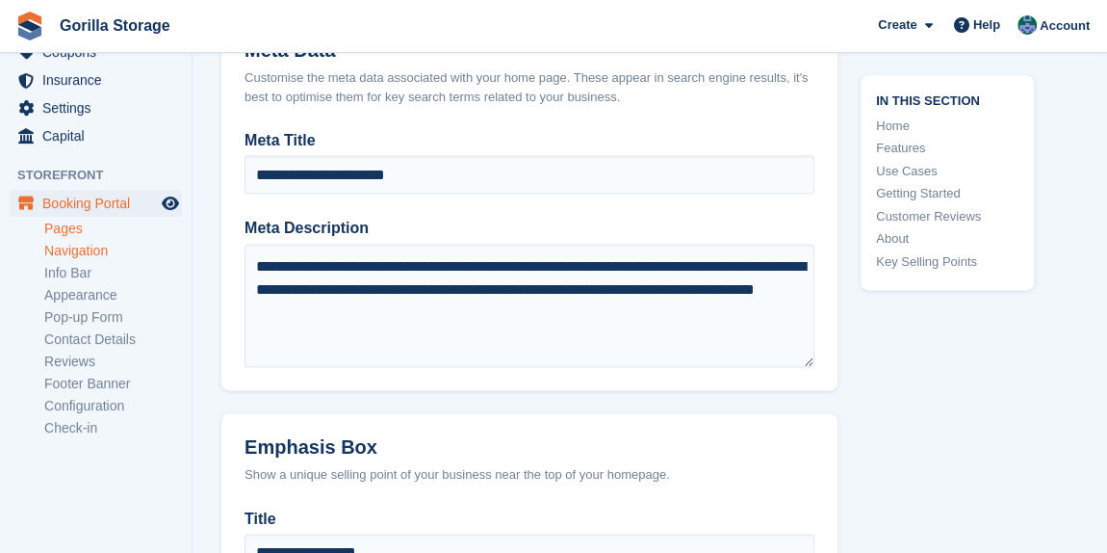
click at [84, 254] on link "Navigation" at bounding box center [113, 251] width 138 height 18
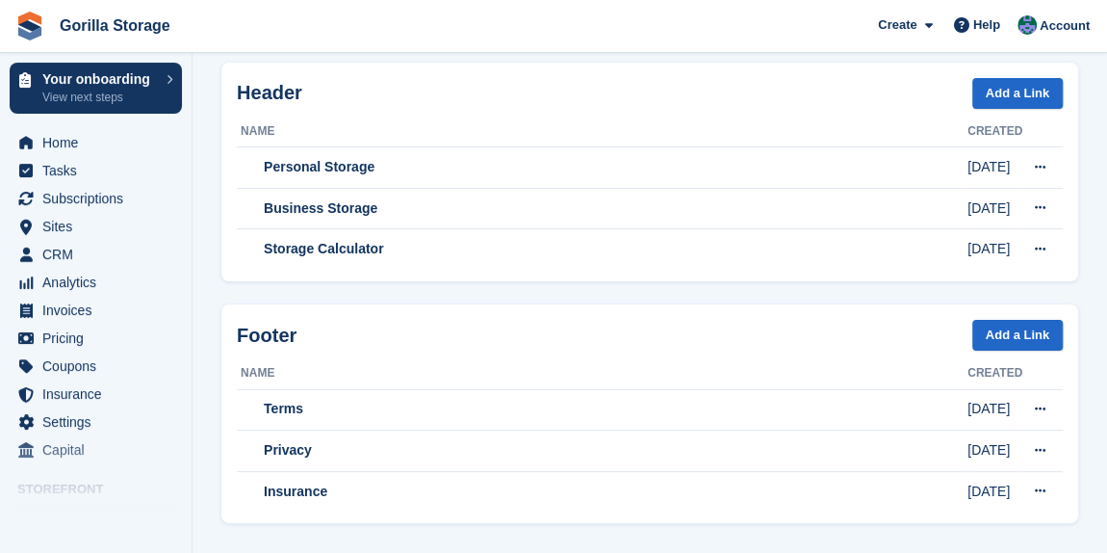
scroll to position [106, 0]
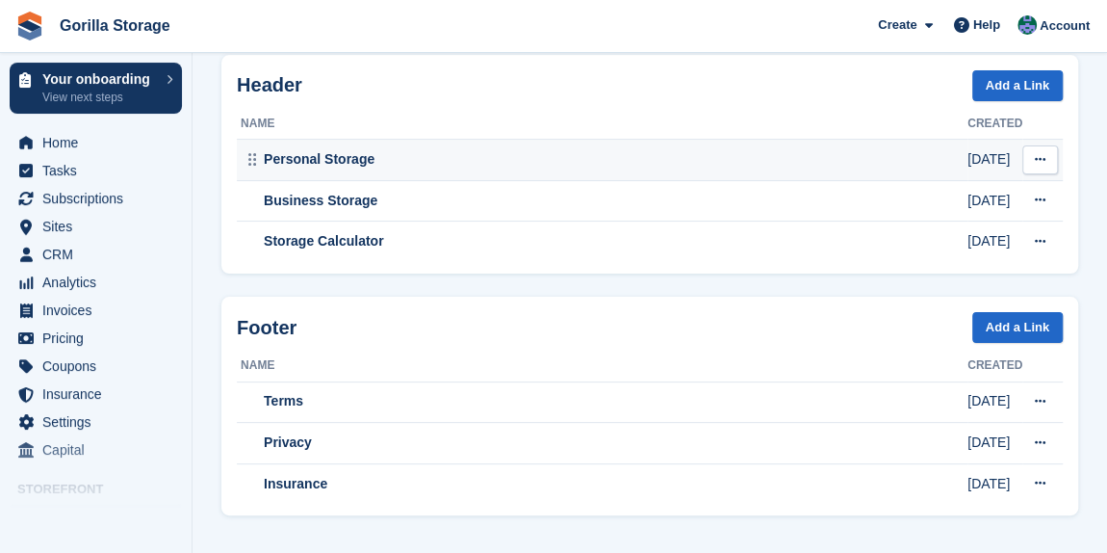
click at [1036, 160] on icon at bounding box center [1040, 159] width 11 height 13
click at [925, 223] on p "Delete" at bounding box center [966, 222] width 168 height 25
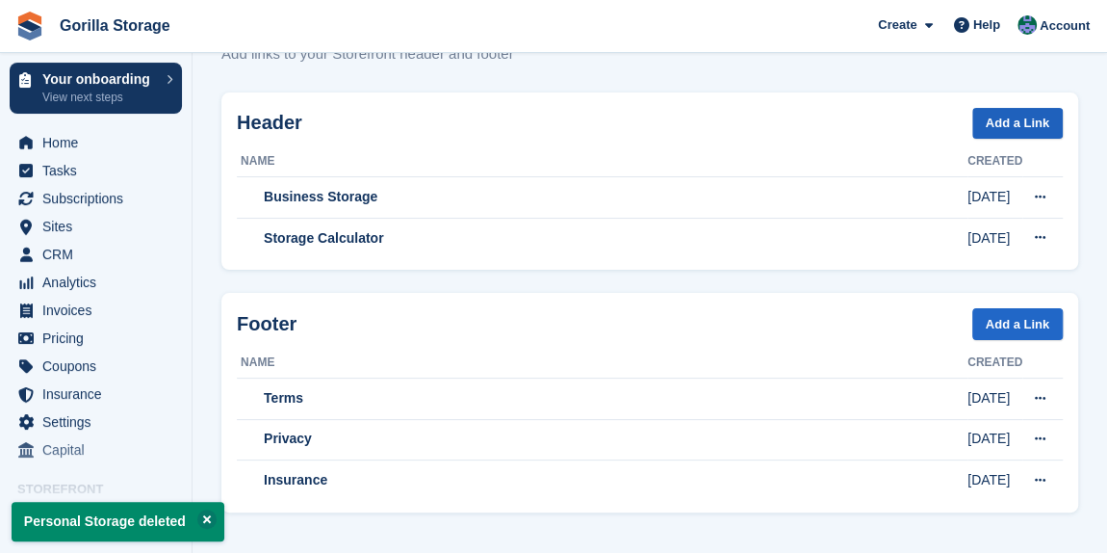
scroll to position [0, 0]
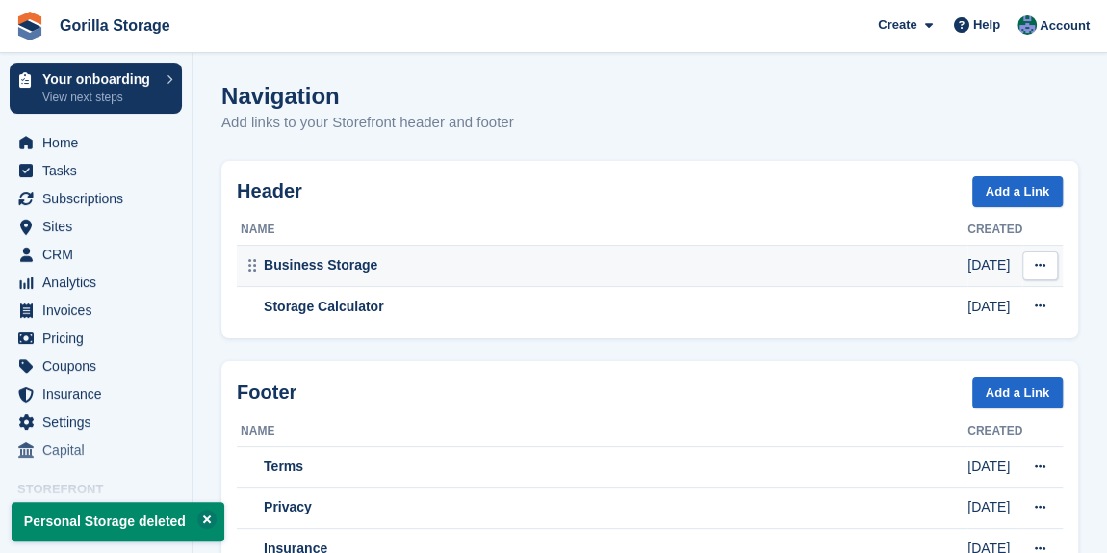
click at [1050, 257] on button at bounding box center [1041, 265] width 36 height 29
click at [908, 325] on p "Delete" at bounding box center [966, 328] width 168 height 25
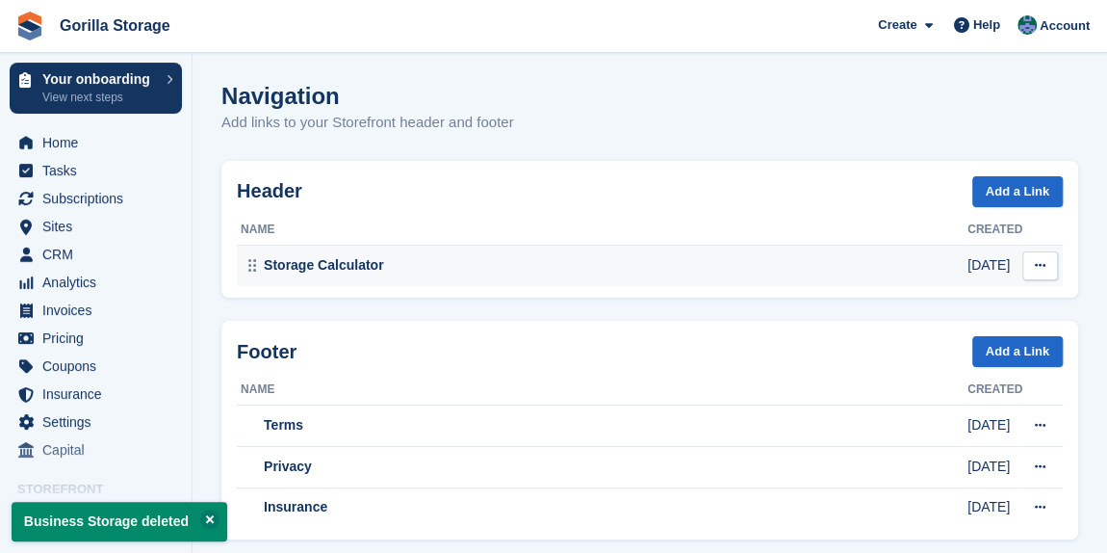
click at [1044, 265] on icon at bounding box center [1040, 265] width 11 height 13
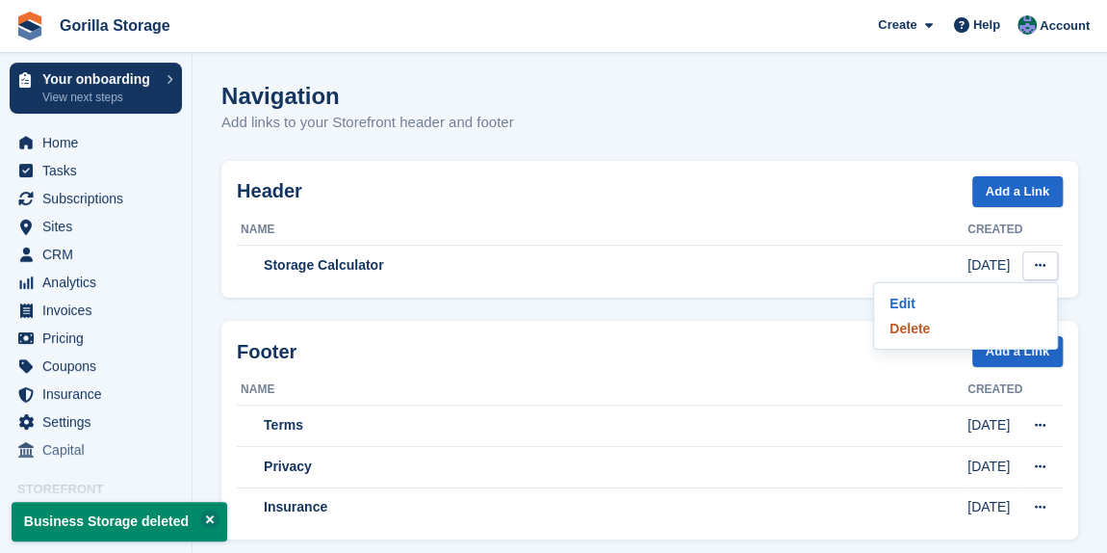
drag, startPoint x: 900, startPoint y: 327, endPoint x: 643, endPoint y: 58, distance: 372.6
click at [900, 324] on p "Delete" at bounding box center [966, 328] width 168 height 25
